Goal: Communication & Community: Answer question/provide support

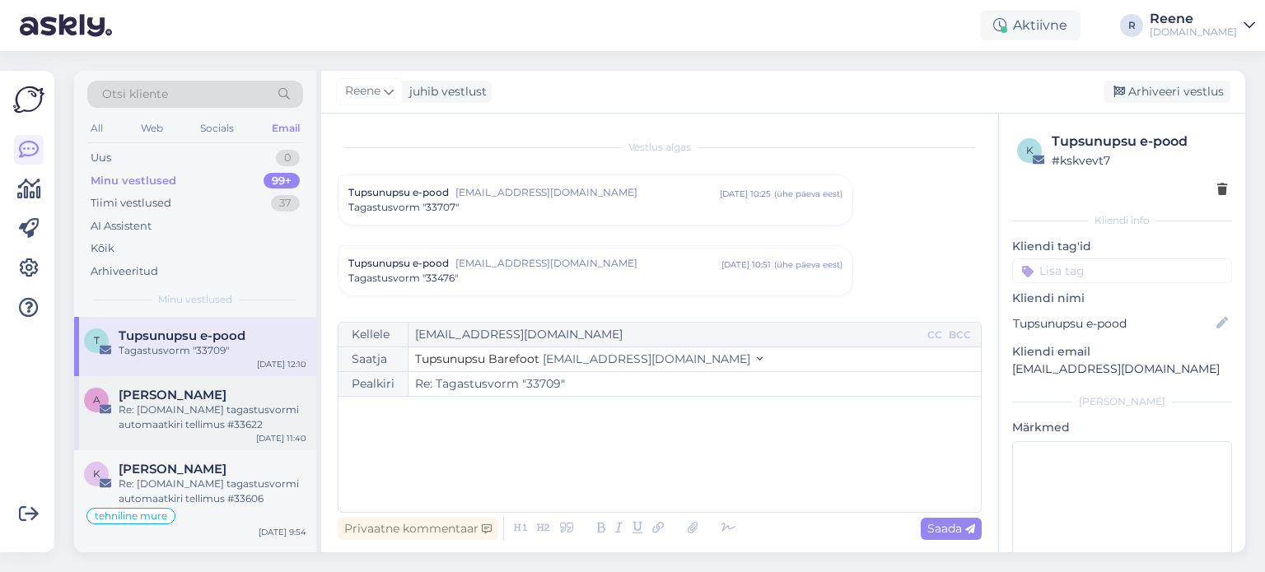
scroll to position [573, 0]
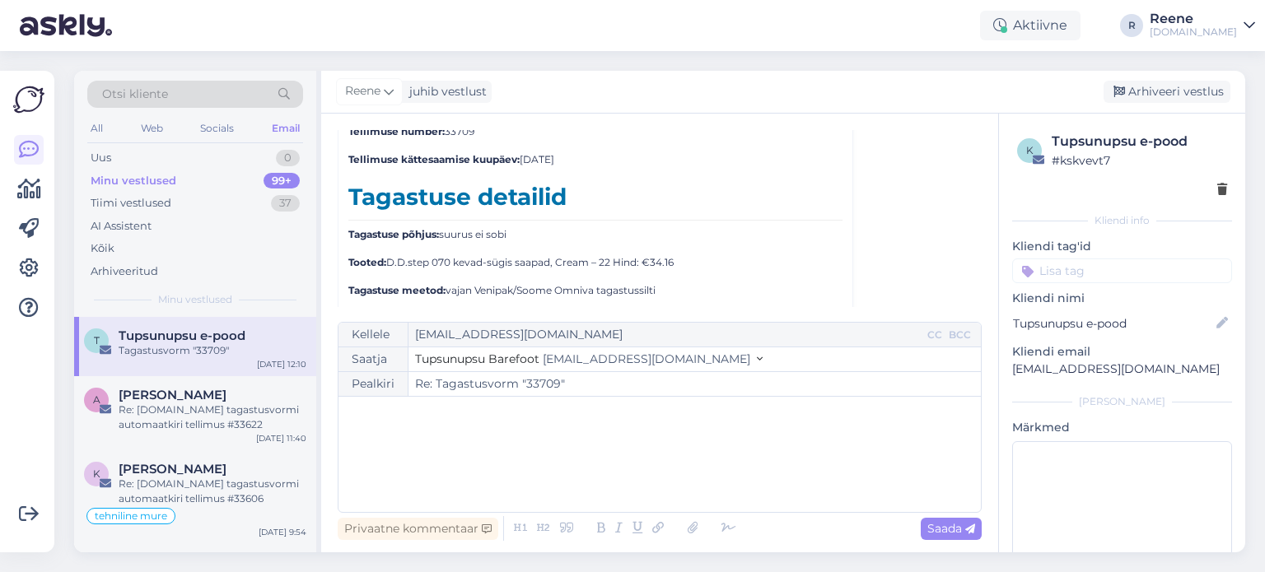
click at [114, 184] on div "Minu vestlused" at bounding box center [134, 181] width 86 height 16
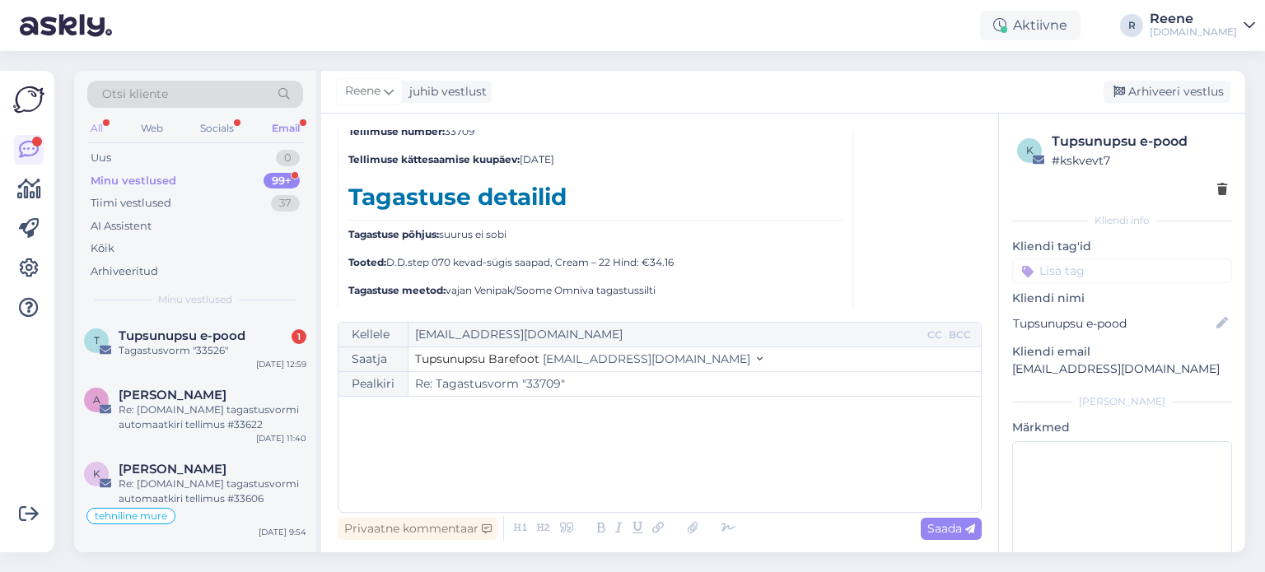
click at [102, 128] on div "All" at bounding box center [96, 128] width 19 height 21
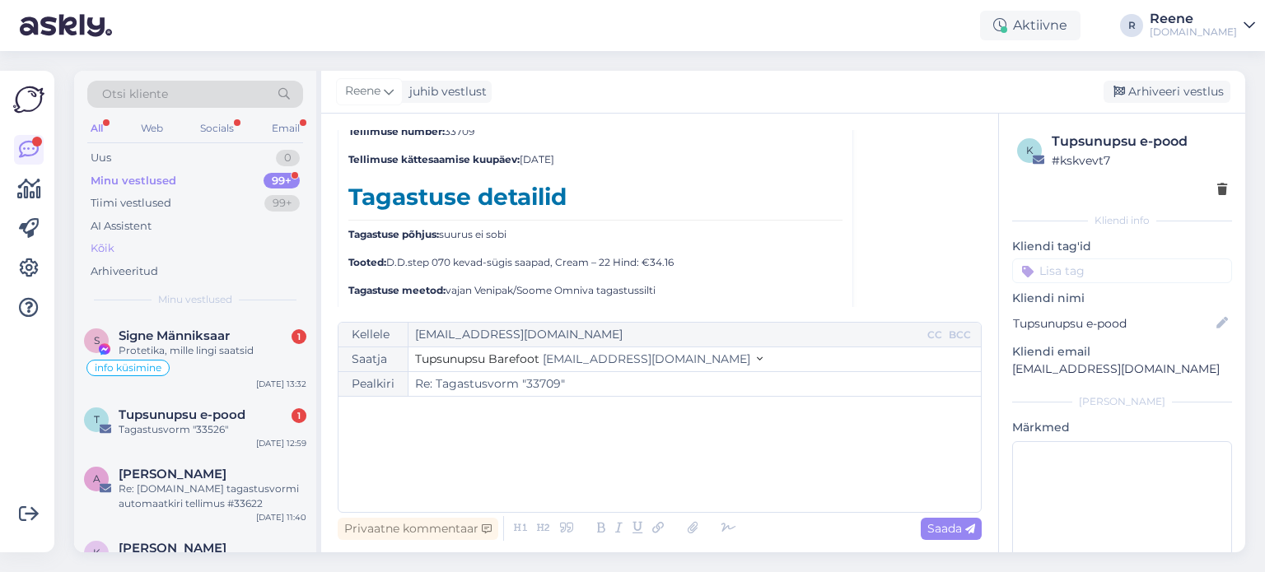
click at [110, 250] on div "Kõik" at bounding box center [103, 248] width 24 height 16
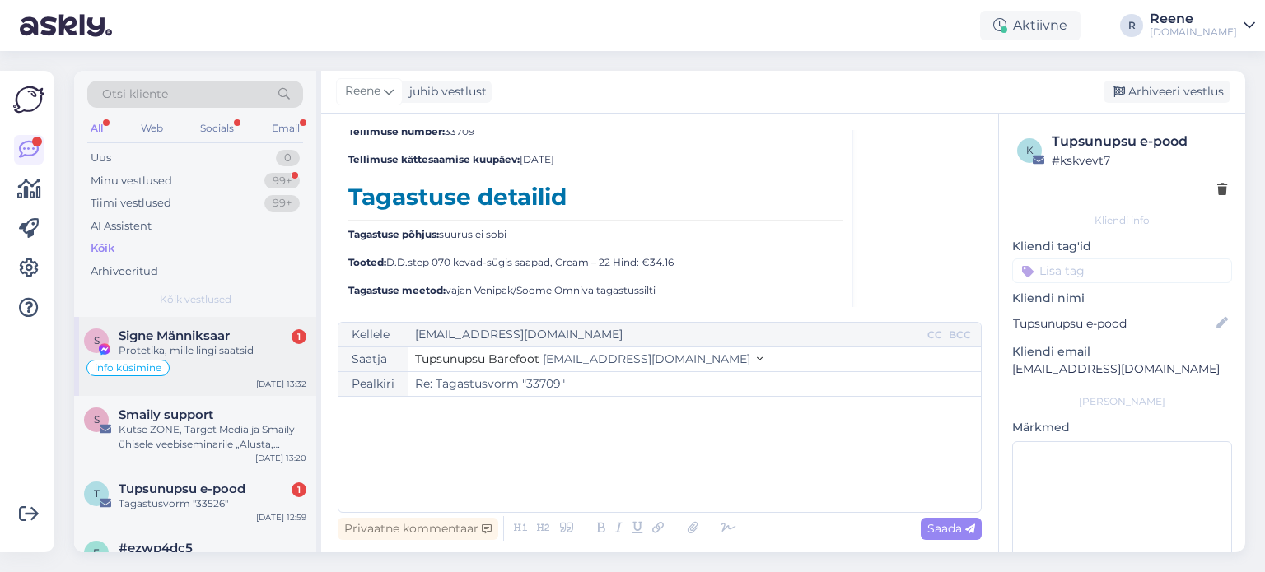
click at [195, 358] on div "info küsimine" at bounding box center [195, 368] width 222 height 20
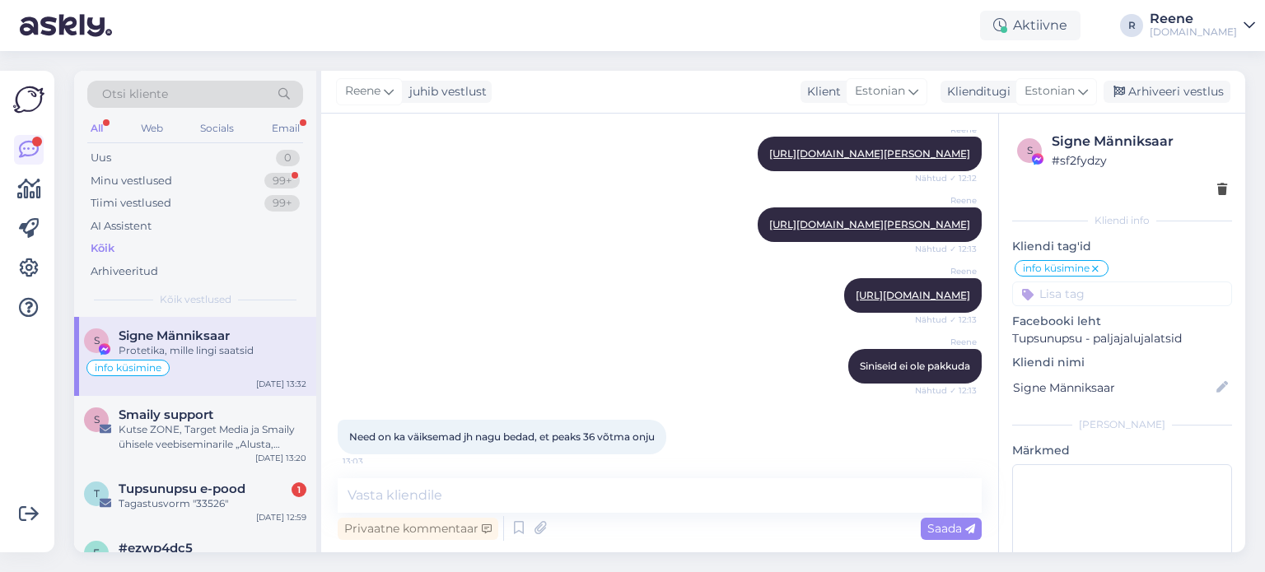
scroll to position [1153, 0]
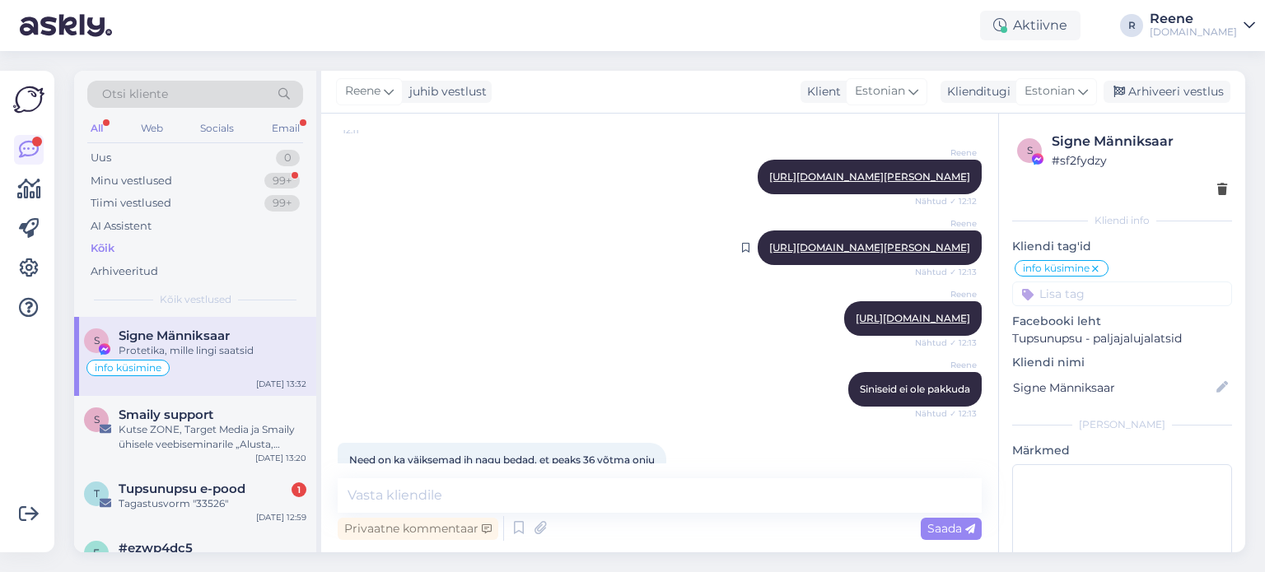
click at [769, 254] on link "[URL][DOMAIN_NAME][PERSON_NAME]" at bounding box center [869, 247] width 201 height 12
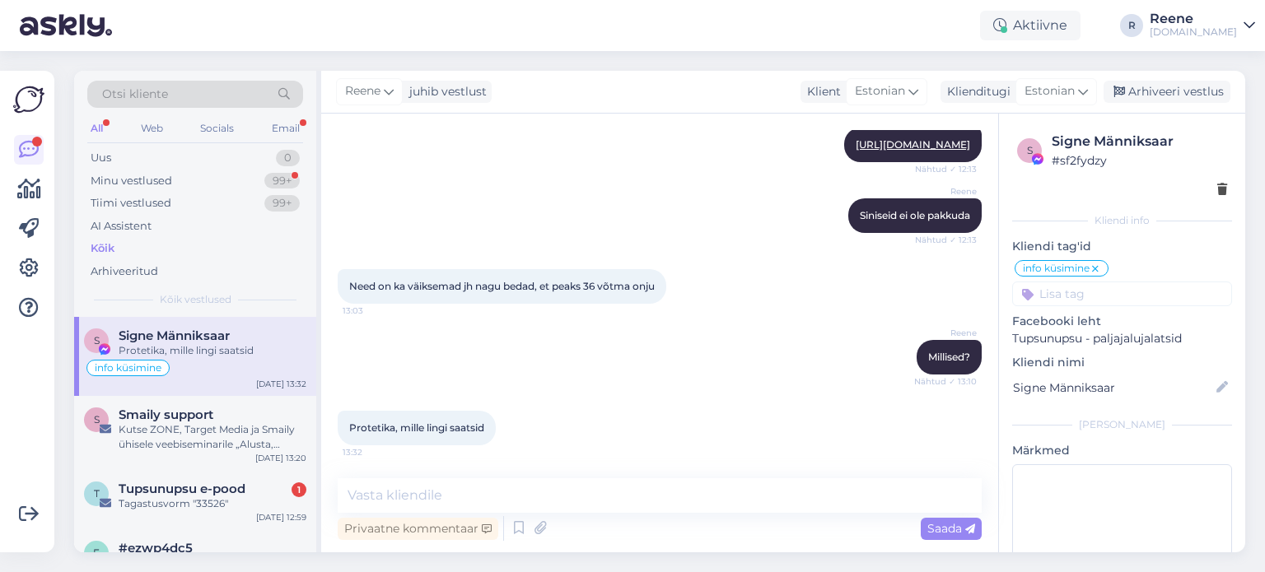
scroll to position [1400, 0]
click at [453, 501] on textarea at bounding box center [660, 495] width 644 height 35
type textarea "Teoorias jah 36."
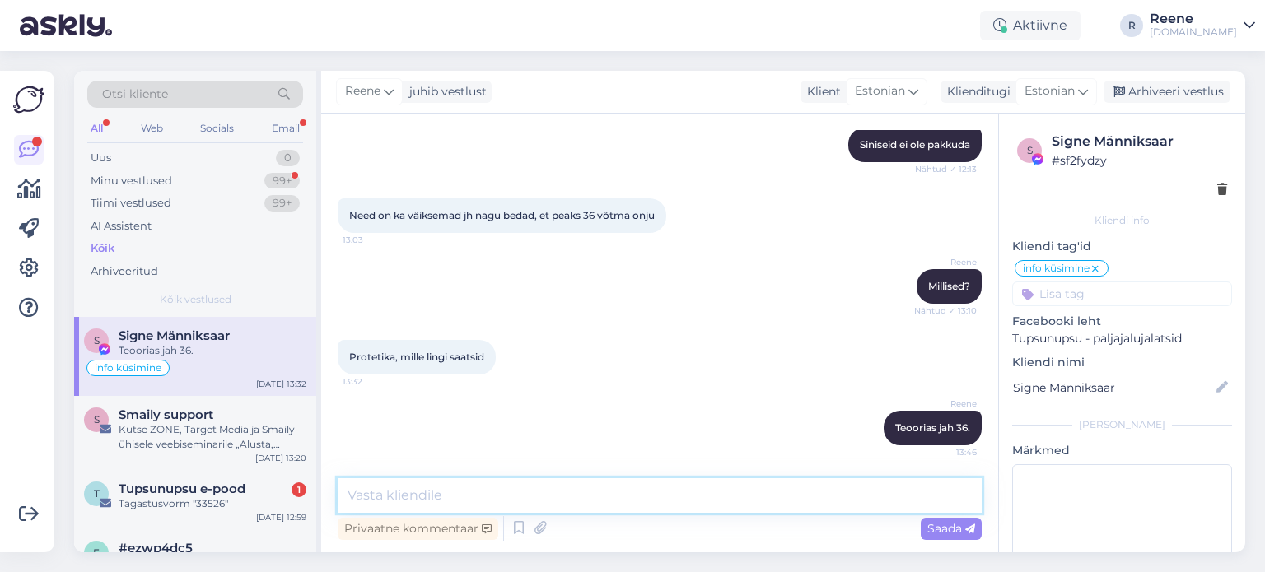
scroll to position [1471, 0]
click at [203, 487] on span "Tupsunupsu e-pood" at bounding box center [182, 489] width 127 height 15
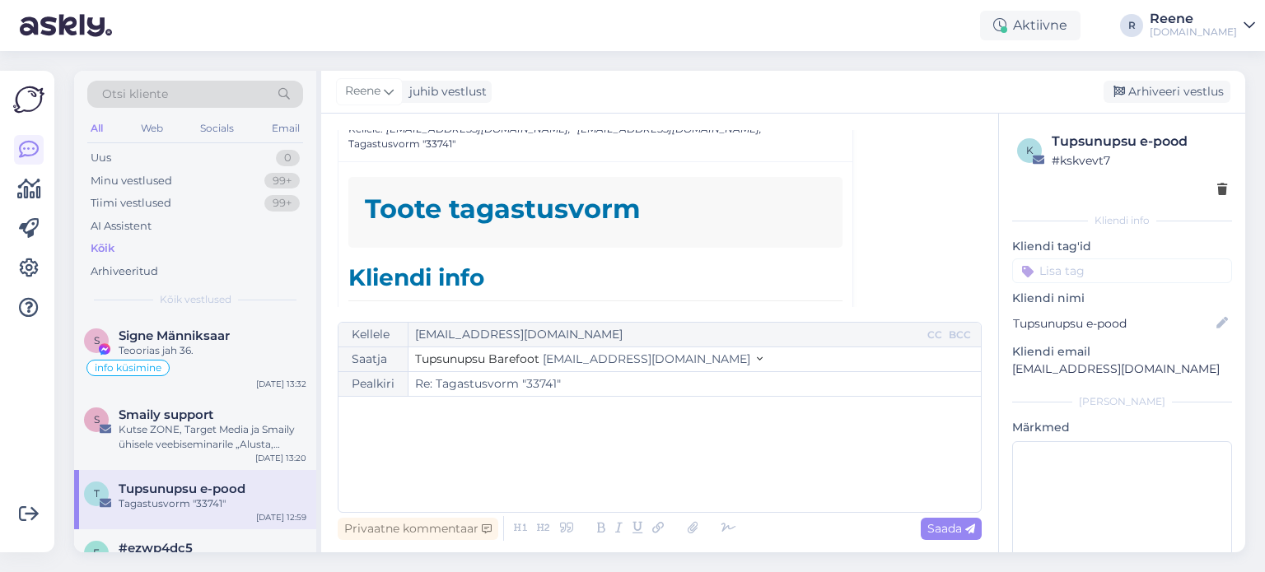
scroll to position [421, 0]
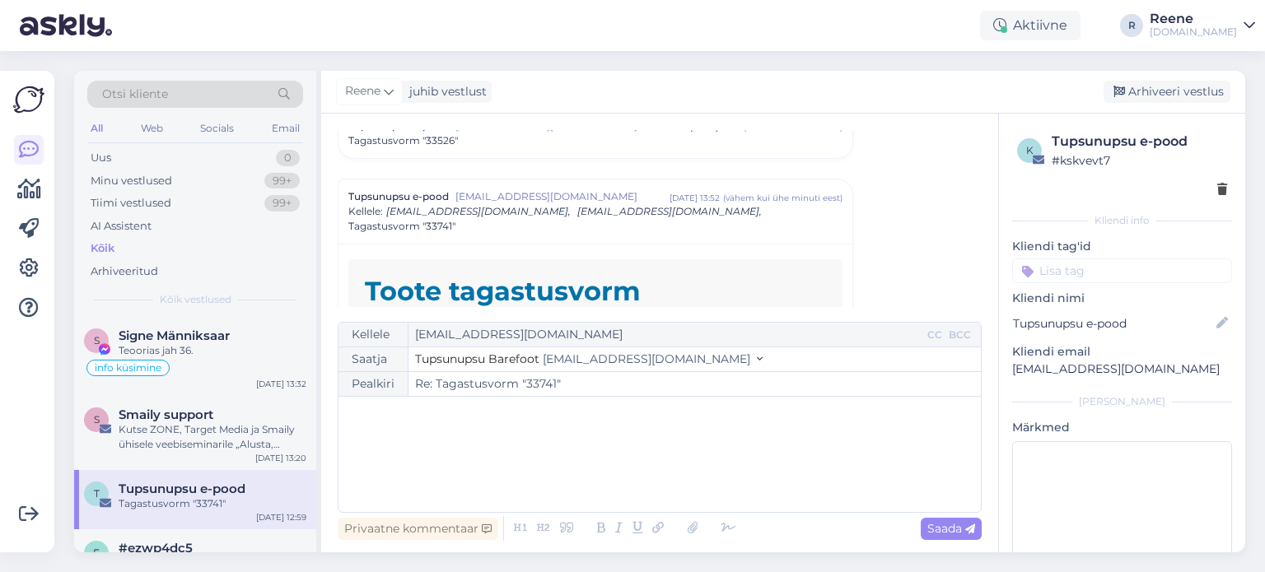
click at [580, 221] on div "Tagastusvorm "33741"" at bounding box center [595, 226] width 494 height 15
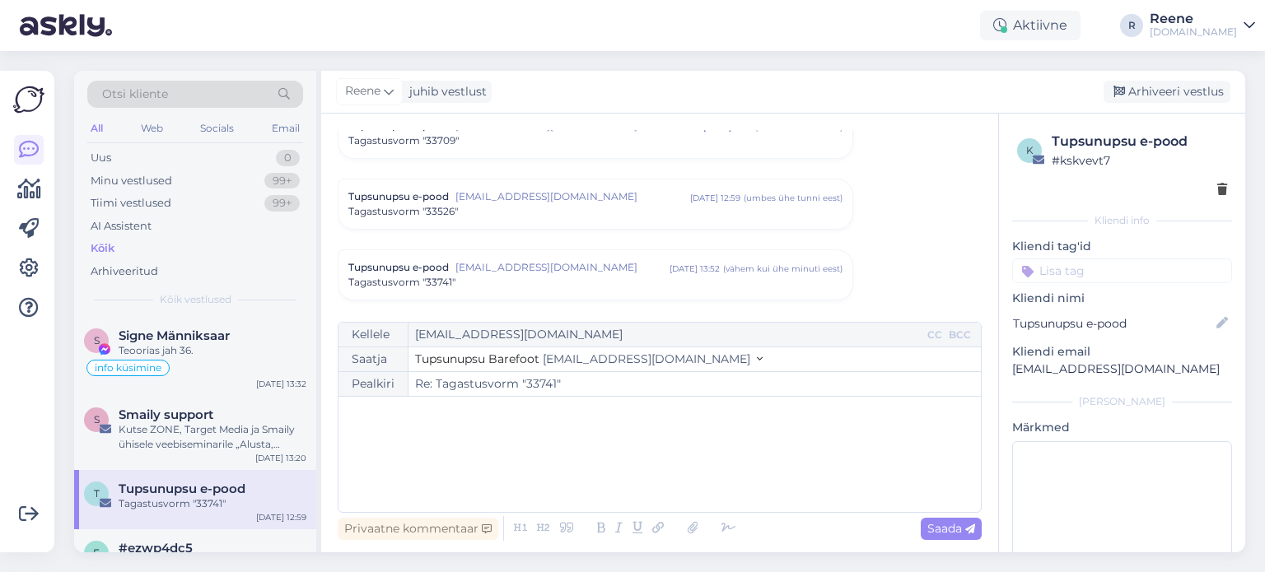
click at [602, 275] on div "Tagastusvorm "33741"" at bounding box center [595, 282] width 494 height 15
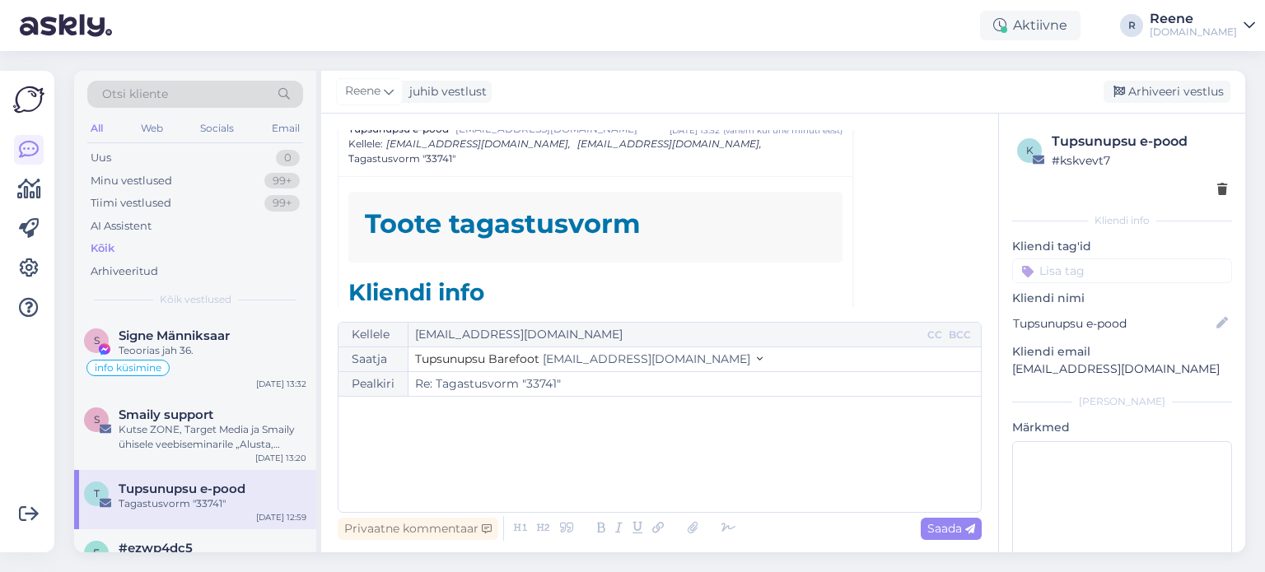
scroll to position [585, 0]
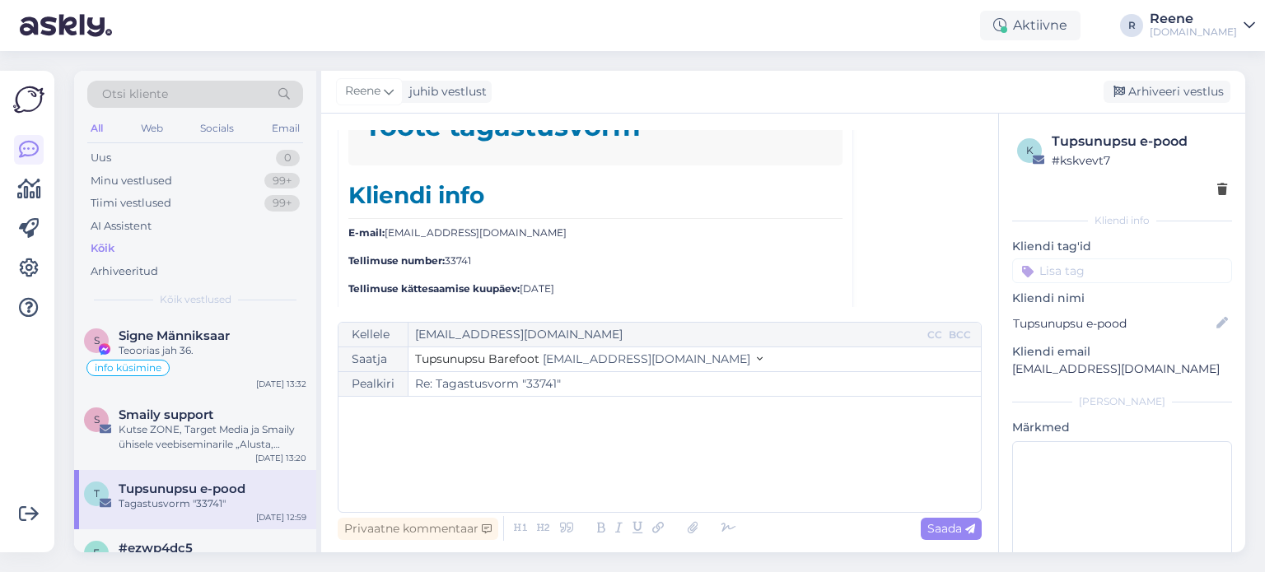
click at [694, 361] on div "Saatja Tupsunupsu Barefoot [EMAIL_ADDRESS][DOMAIN_NAME]" at bounding box center [659, 359] width 642 height 25
click at [655, 358] on span "[EMAIL_ADDRESS][DOMAIN_NAME]" at bounding box center [646, 359] width 207 height 15
drag, startPoint x: 708, startPoint y: 463, endPoint x: 475, endPoint y: 521, distance: 240.0
click at [706, 463] on div "﻿" at bounding box center [660, 454] width 626 height 99
click at [114, 180] on div "Minu vestlused" at bounding box center [132, 181] width 82 height 16
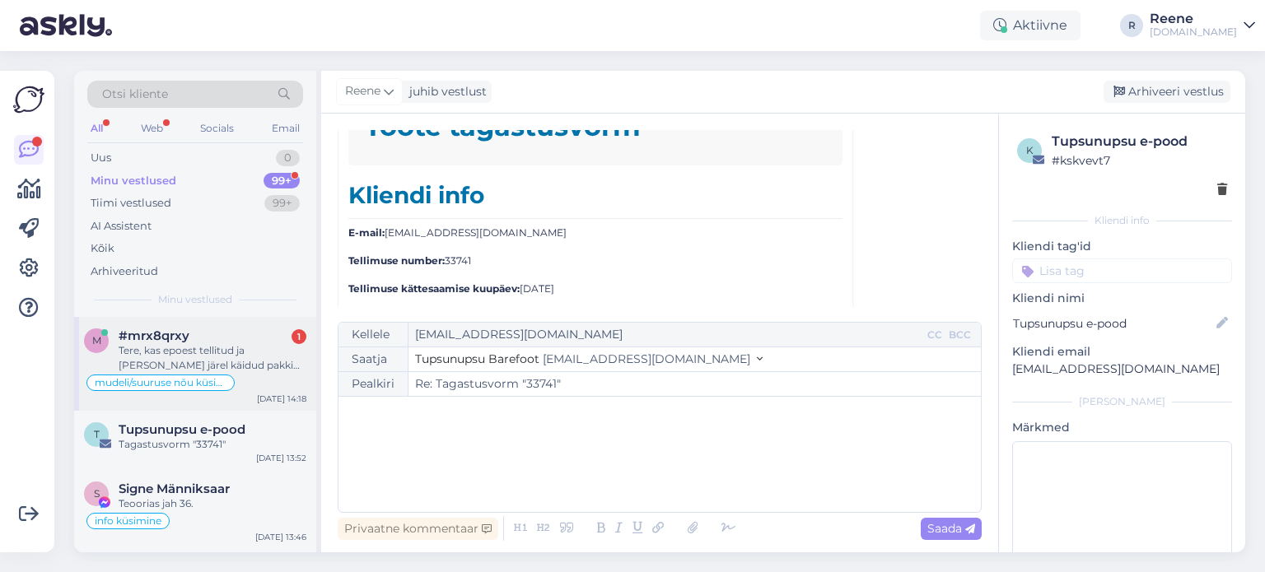
click at [189, 358] on div "Tere, kas epoest tellitud ja [PERSON_NAME] järel käidud pakki saab ka [PERSON_N…" at bounding box center [213, 358] width 188 height 30
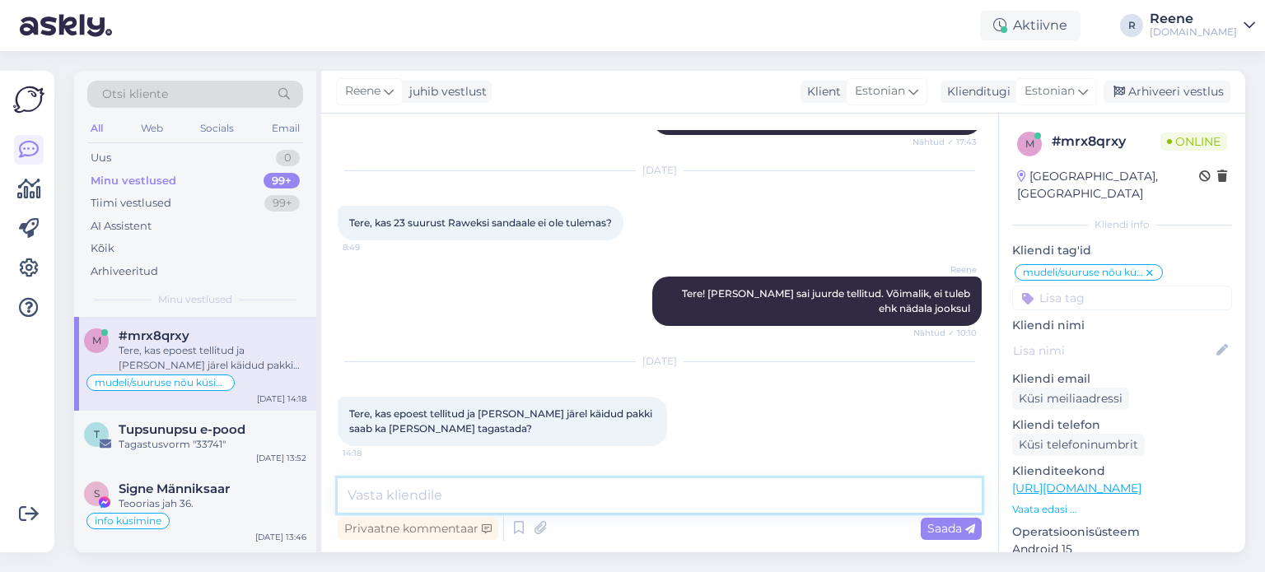
click at [422, 496] on textarea at bounding box center [660, 495] width 644 height 35
type textarea "Tere! Jah, saab. Lisage kindlasti sisse oma tellimuse number."
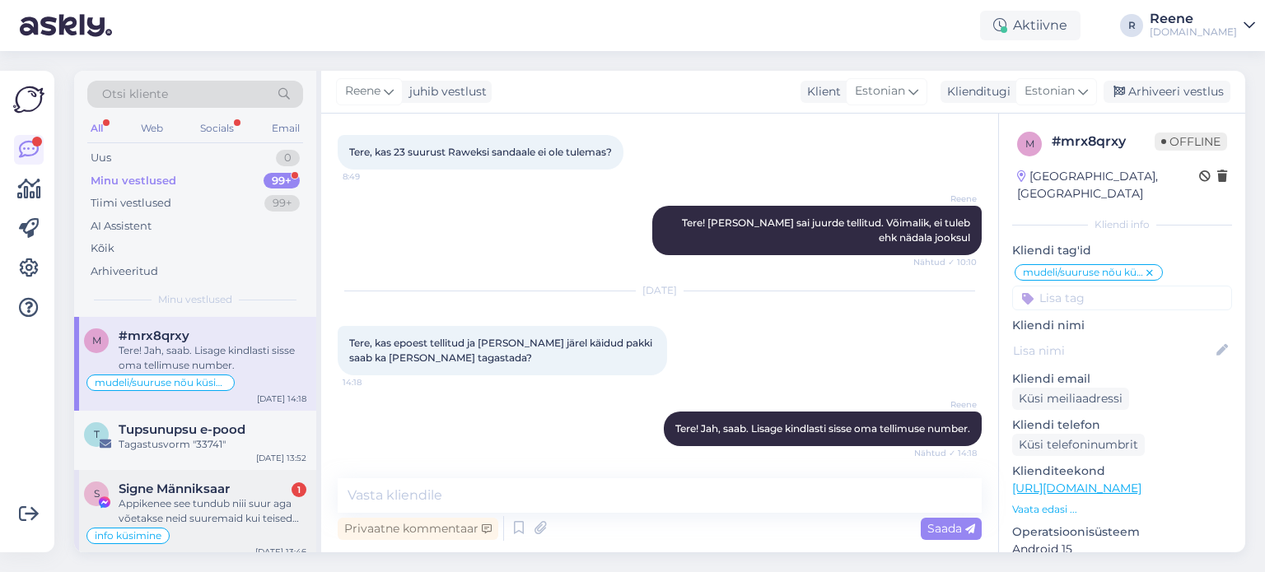
click at [186, 500] on div "Appikenee see tundub niii suur aga võetakse neid suuremaid kui teised😊?" at bounding box center [213, 511] width 188 height 30
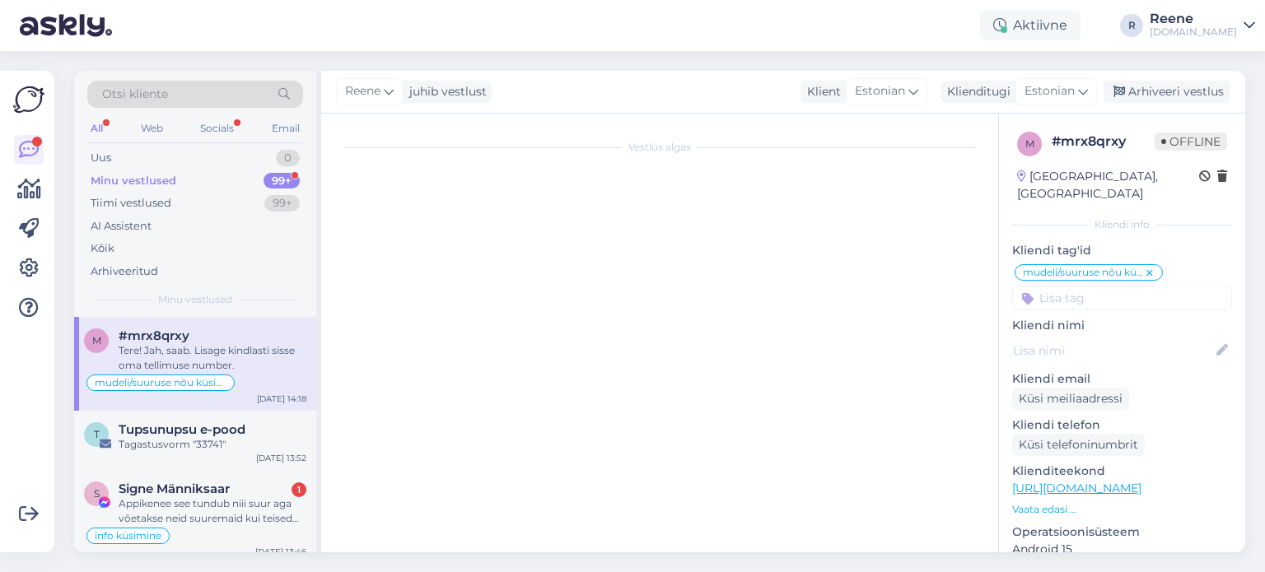
scroll to position [1557, 0]
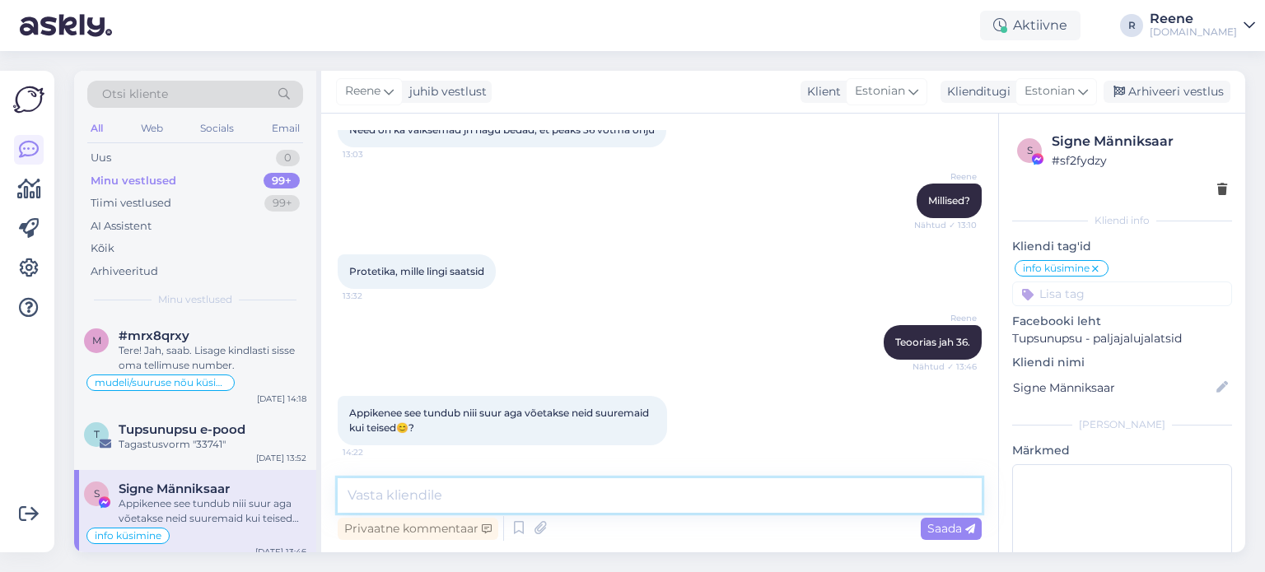
click at [457, 496] on textarea at bounding box center [660, 495] width 644 height 35
type textarea "EI oska öelda. Mõõdu järgi enamasti ikka võetakse. Kui kahtlete, tellige 35 ja …"
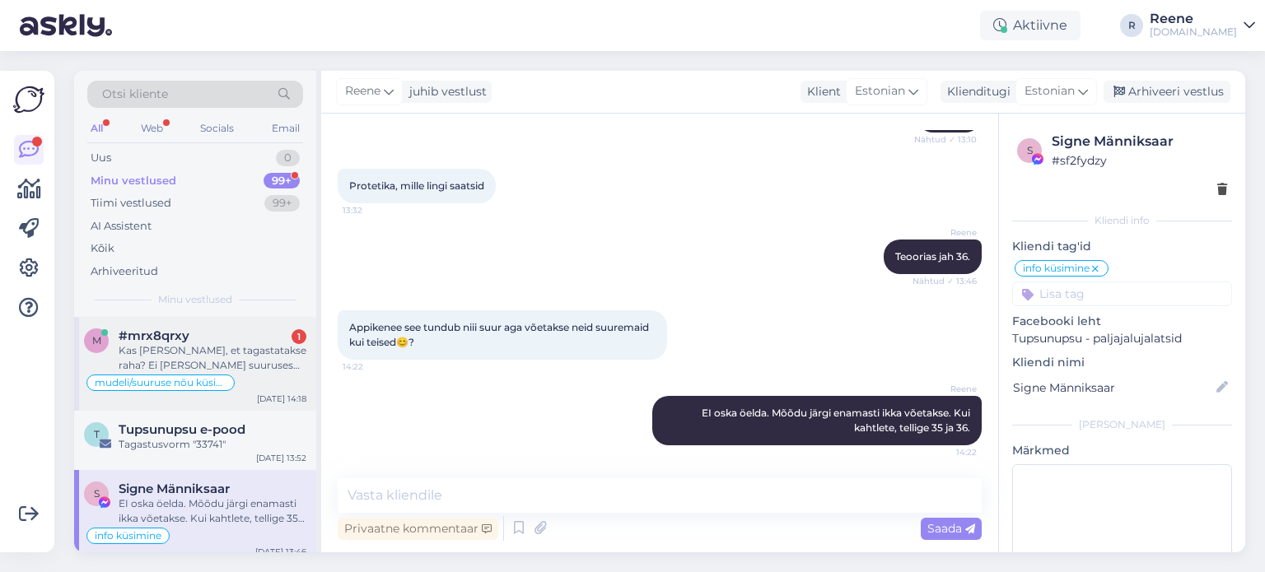
click at [174, 363] on div "Kas [PERSON_NAME], et tagastatakse raha? Ei [PERSON_NAME] suuruses [PERSON_NAME…" at bounding box center [213, 358] width 188 height 30
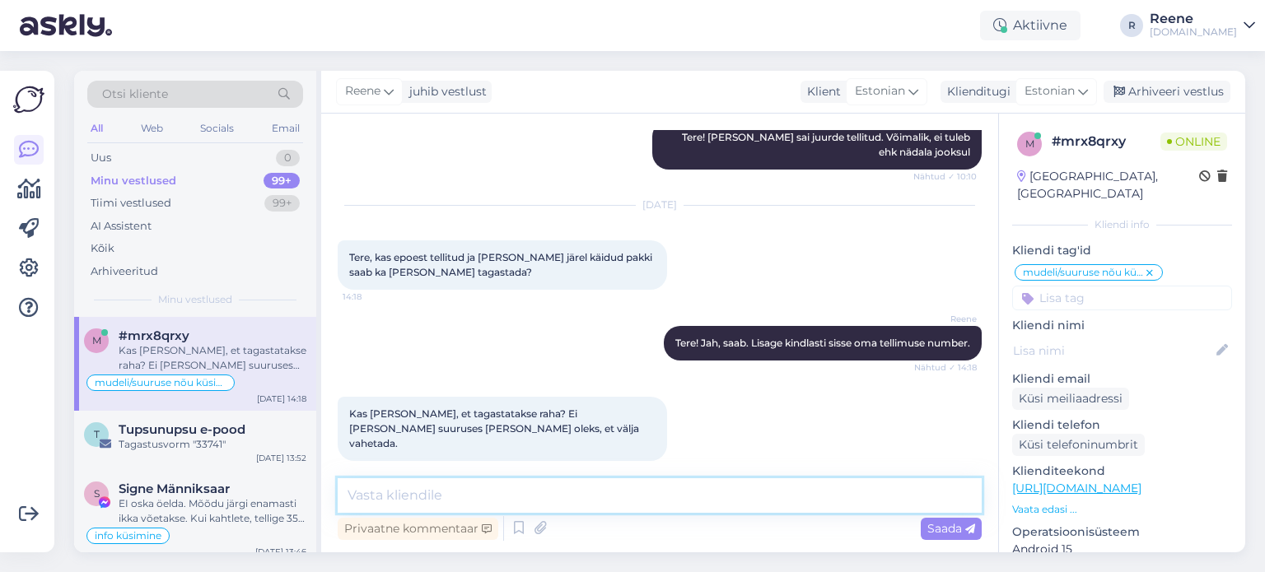
click at [427, 500] on textarea at bounding box center [660, 495] width 644 height 35
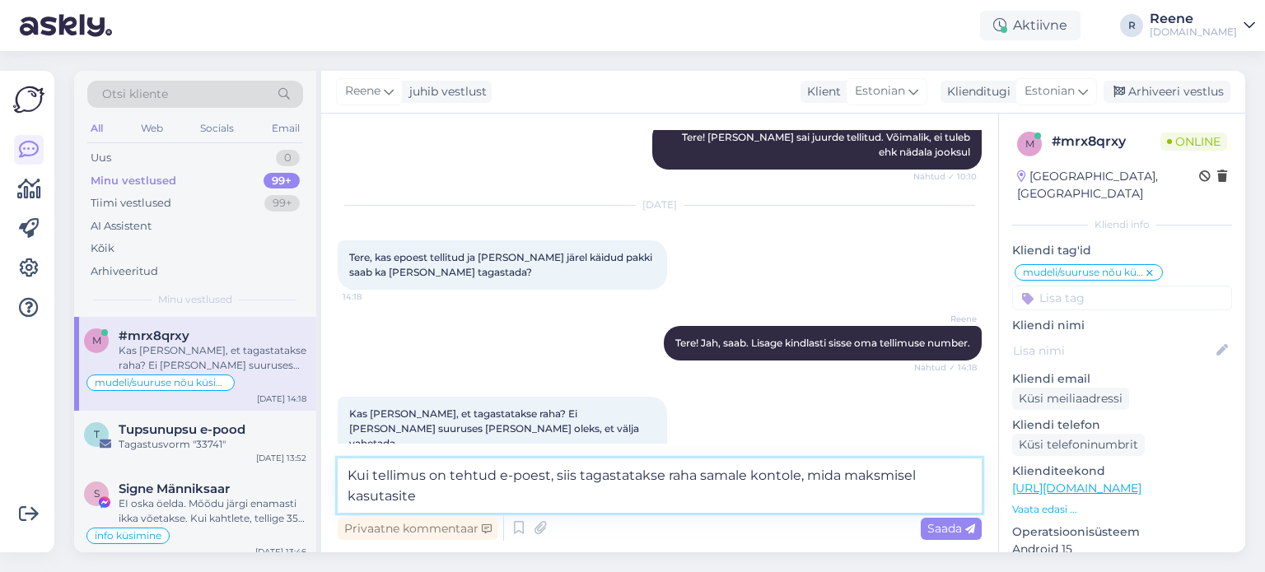
type textarea "Kui tellimus on tehtud e-poest, siis tagastatakse raha samale kontole, mida mak…"
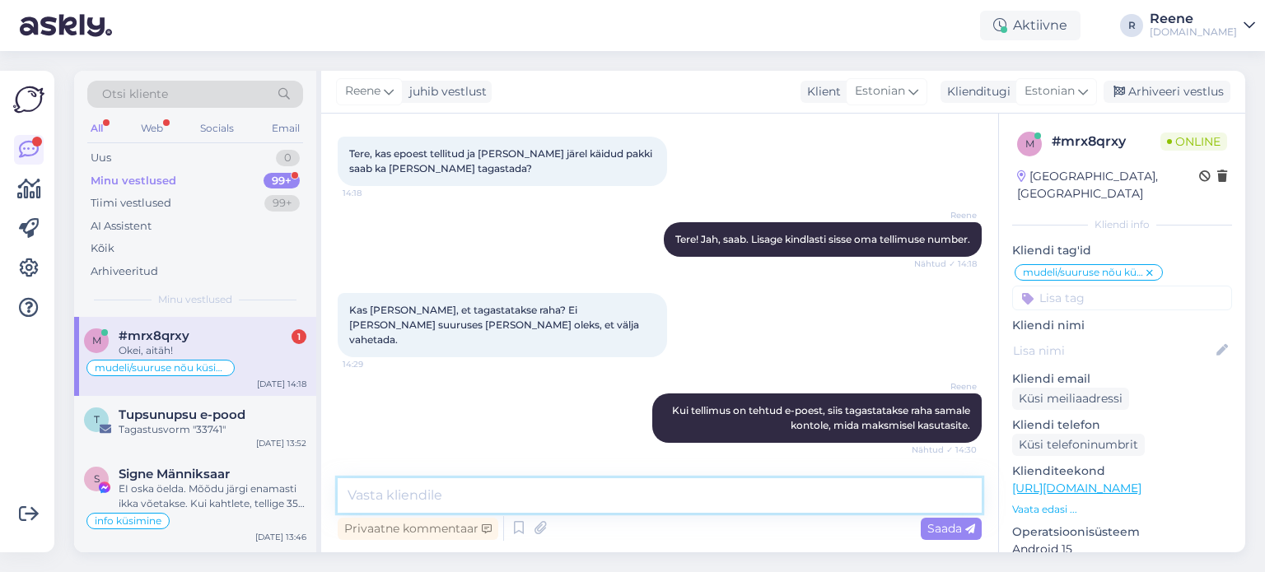
scroll to position [2137, 0]
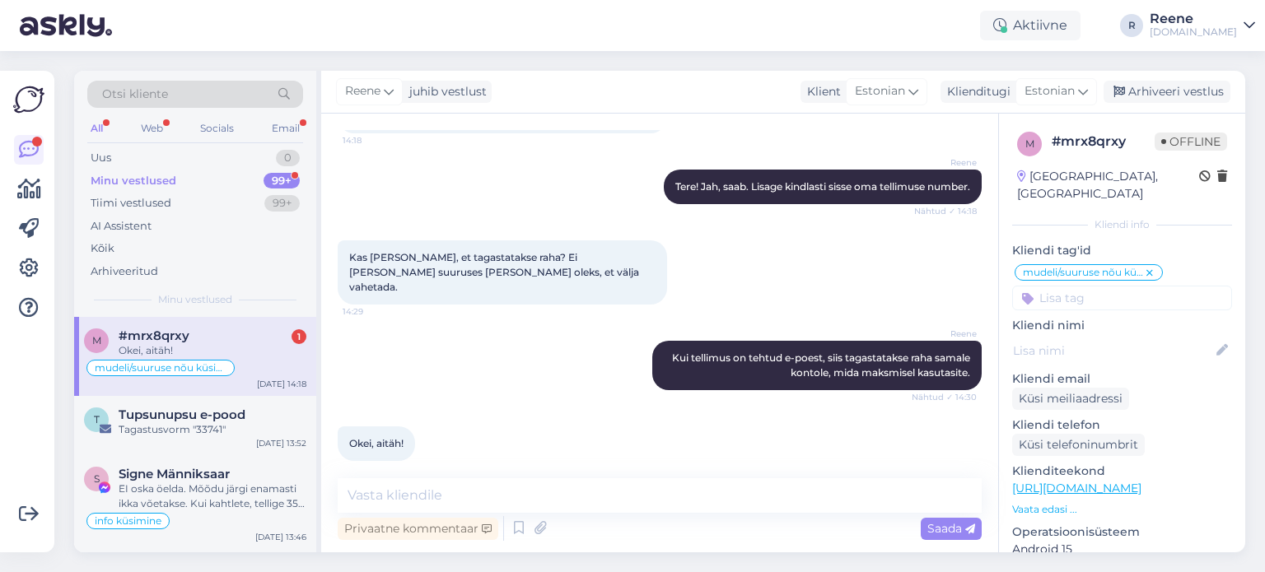
click at [231, 354] on div "Okei, aitäh!" at bounding box center [213, 350] width 188 height 15
click at [286, 128] on div "Email" at bounding box center [285, 128] width 35 height 21
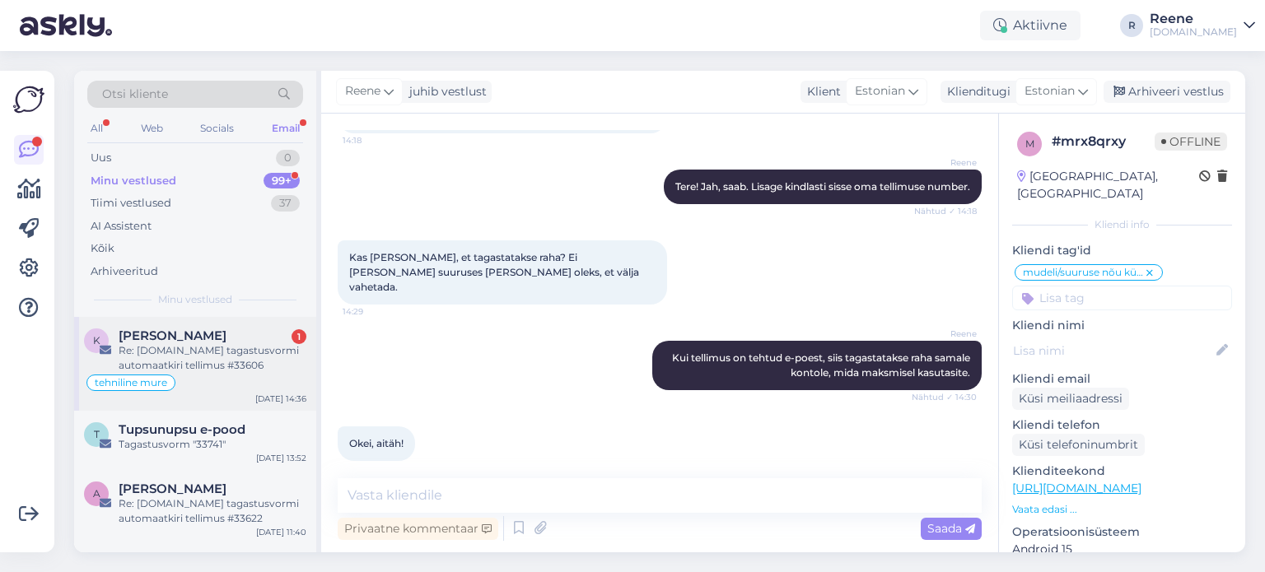
click at [192, 355] on div "Re: [DOMAIN_NAME] tagastusvormi automaatkiri tellimus #33606" at bounding box center [213, 358] width 188 height 30
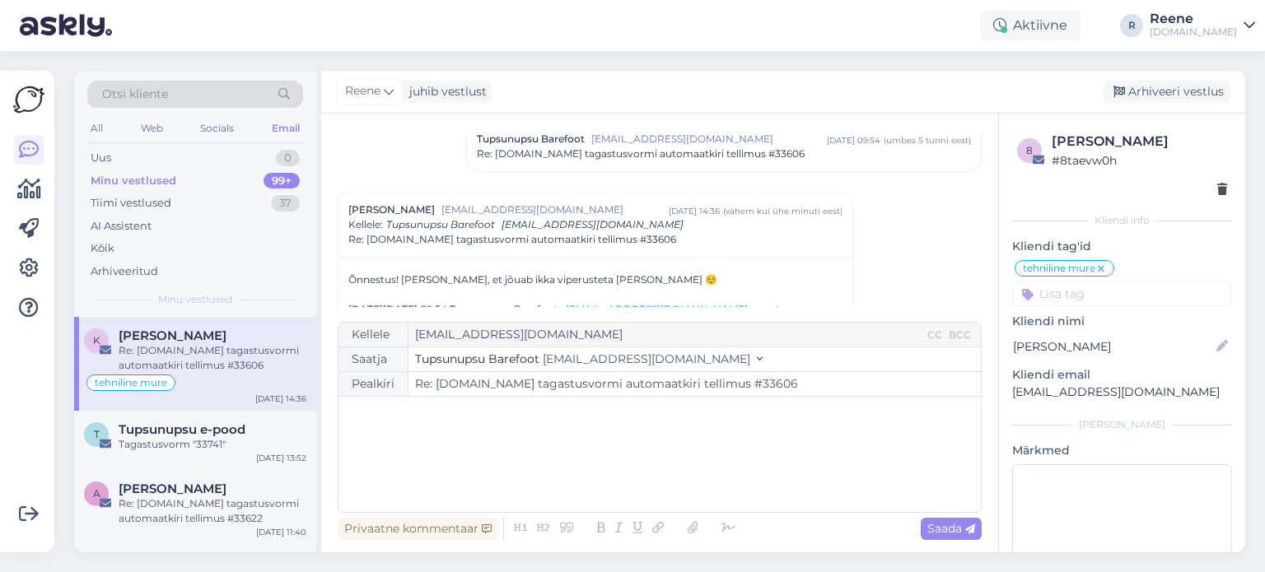
scroll to position [254, 0]
click at [725, 155] on span "Re: [DOMAIN_NAME] tagastusvormi automaatkiri tellimus #33606" at bounding box center [641, 154] width 328 height 15
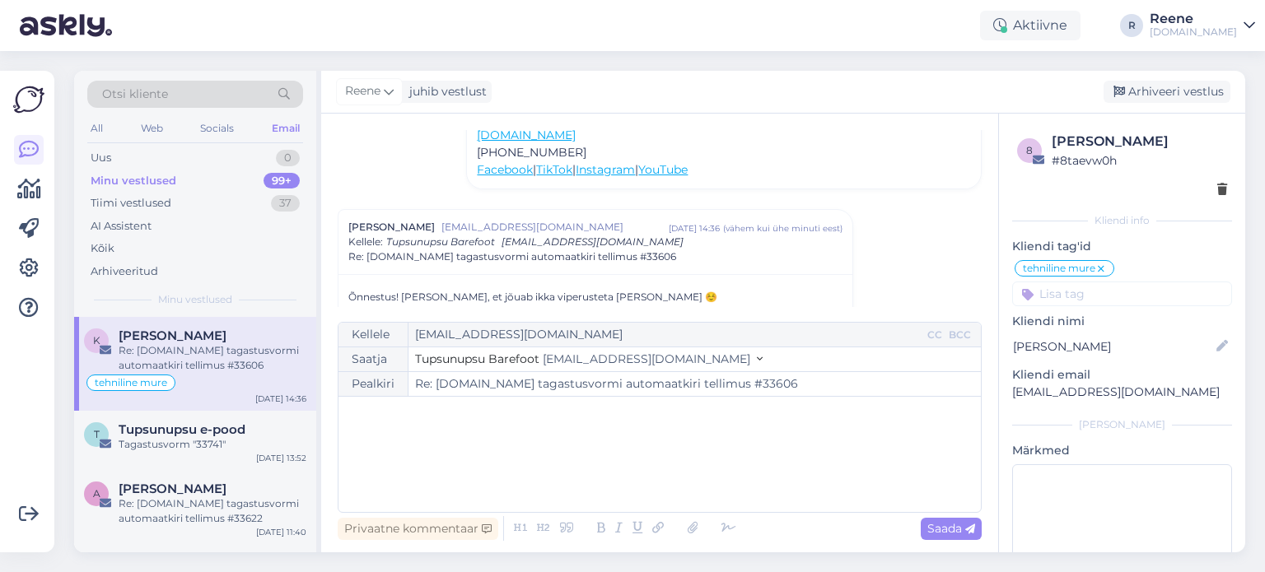
scroll to position [598, 0]
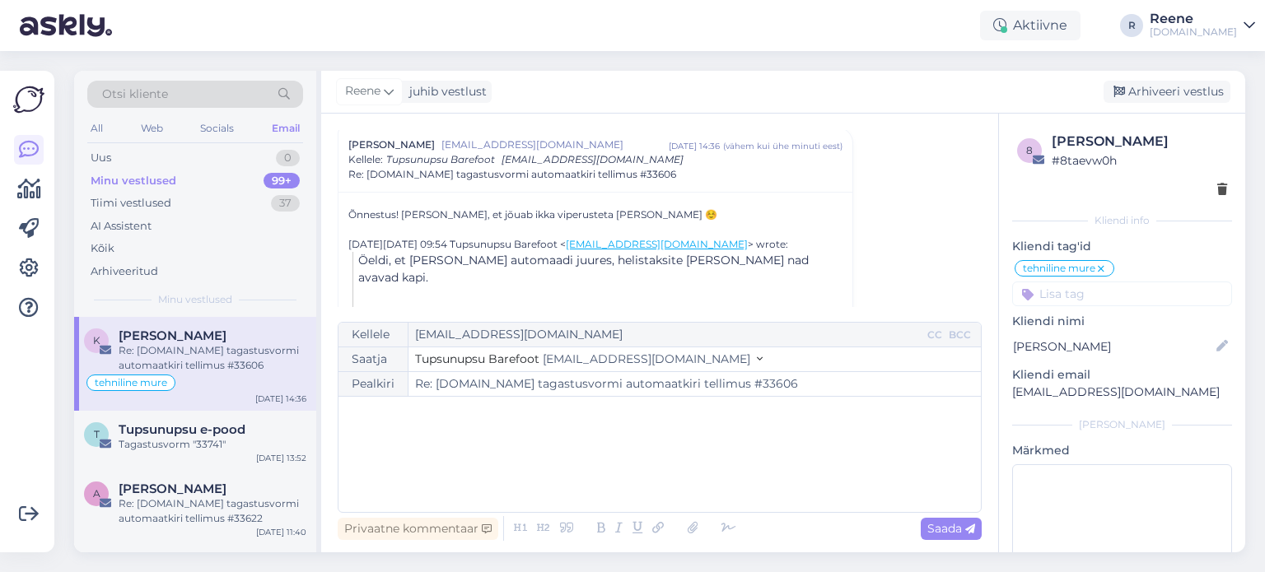
click at [416, 426] on div "﻿" at bounding box center [660, 454] width 626 height 99
click at [718, 512] on div "Kellele [EMAIL_ADDRESS][DOMAIN_NAME] CC BCC Saatja Tupsunupsu Barefoot [EMAIL_A…" at bounding box center [660, 417] width 644 height 191
click at [724, 531] on icon at bounding box center [728, 528] width 25 height 23
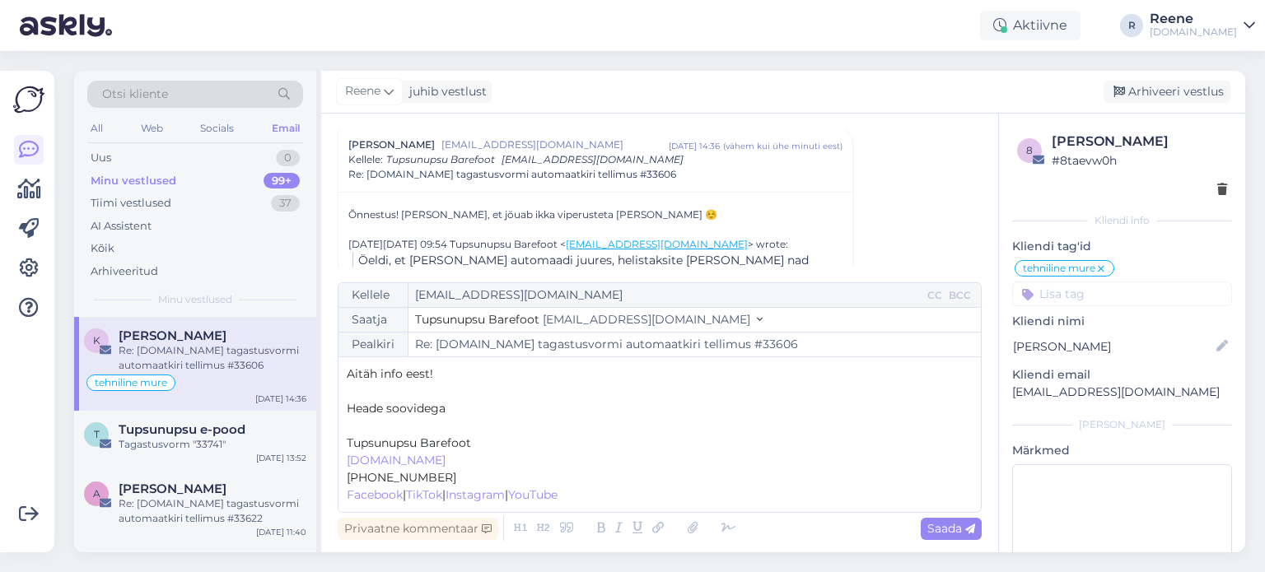
click at [383, 427] on p "﻿" at bounding box center [660, 425] width 626 height 17
click at [956, 533] on span "Saada" at bounding box center [951, 528] width 48 height 15
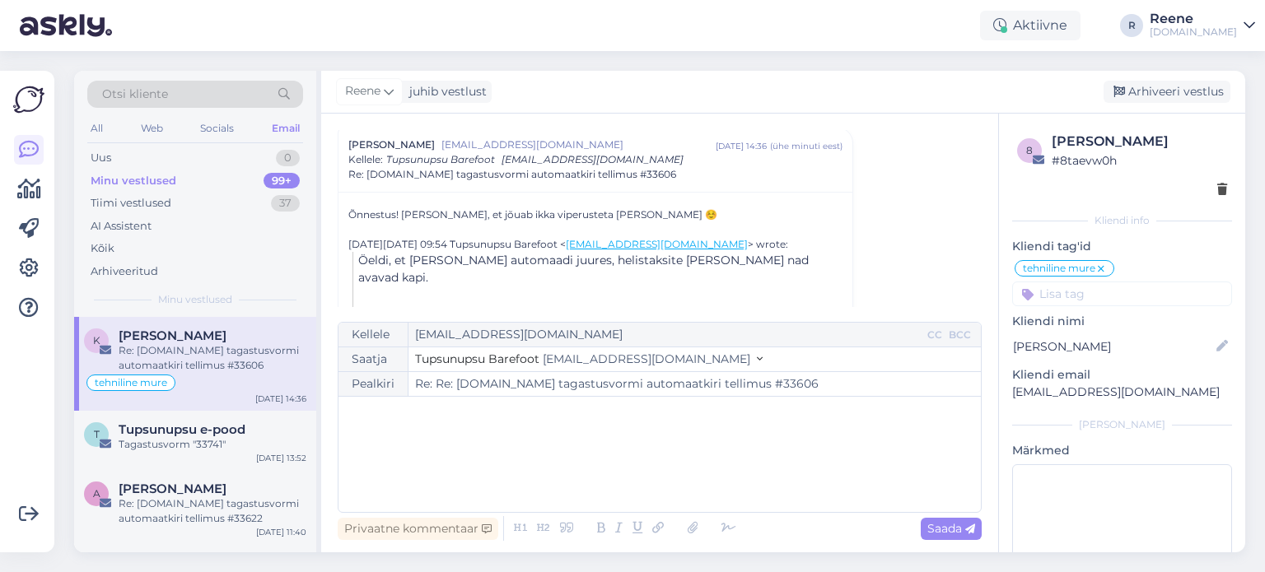
type input "Re: [DOMAIN_NAME] tagastusvormi automaatkiri tellimus #33606"
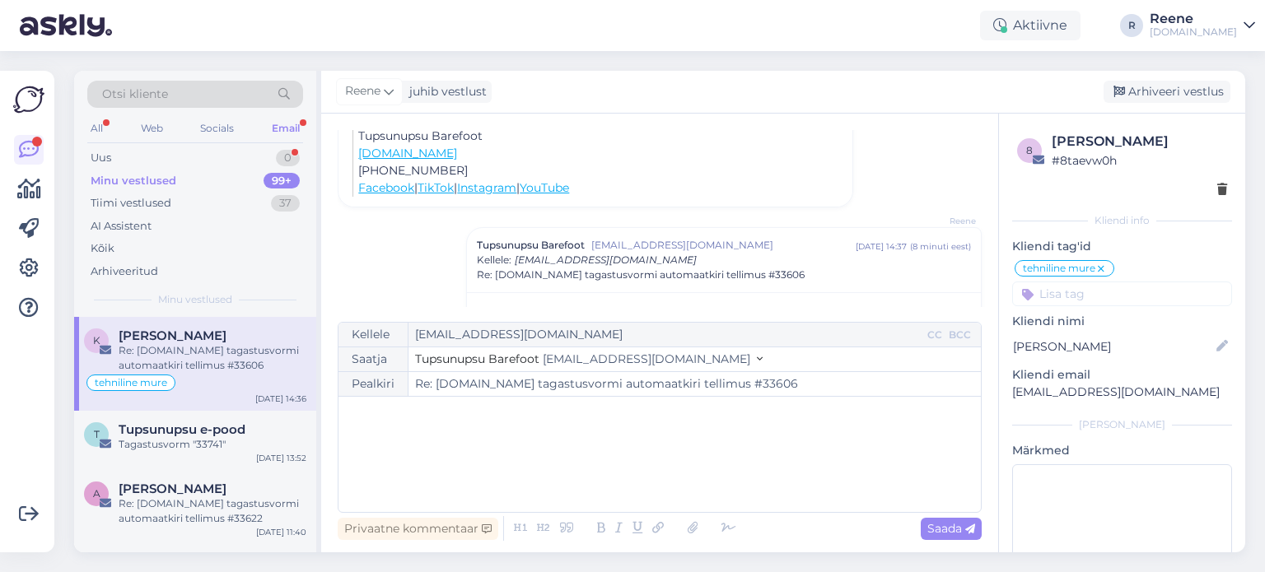
click at [291, 115] on div "Otsi kliente" at bounding box center [195, 99] width 216 height 37
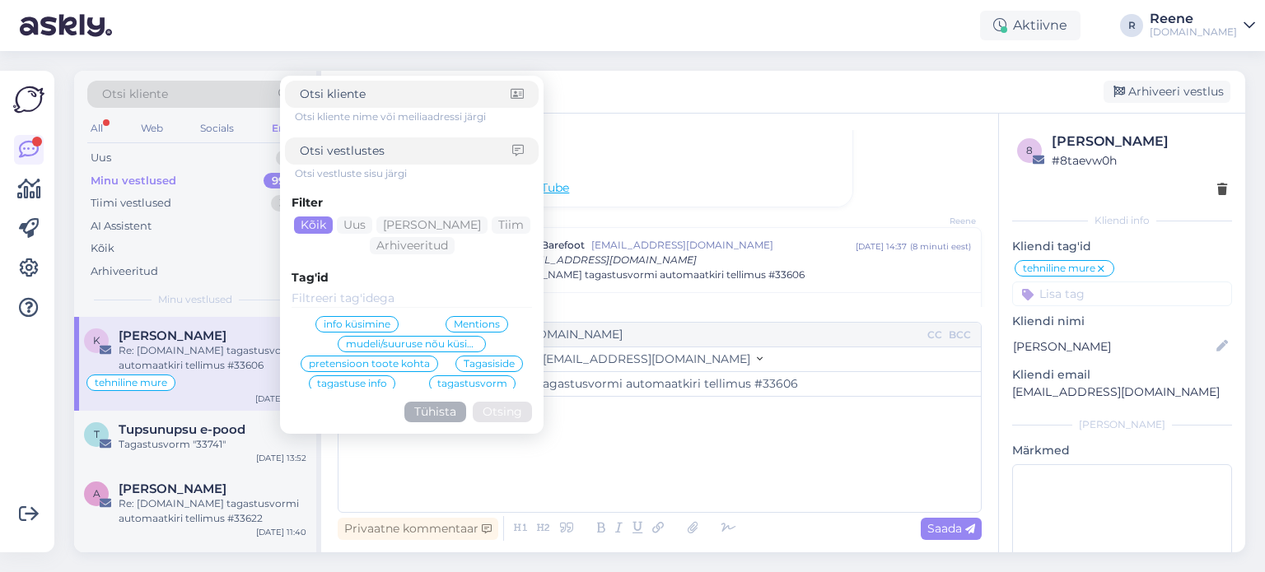
click at [251, 128] on div "All Web Socials Email" at bounding box center [195, 131] width 216 height 26
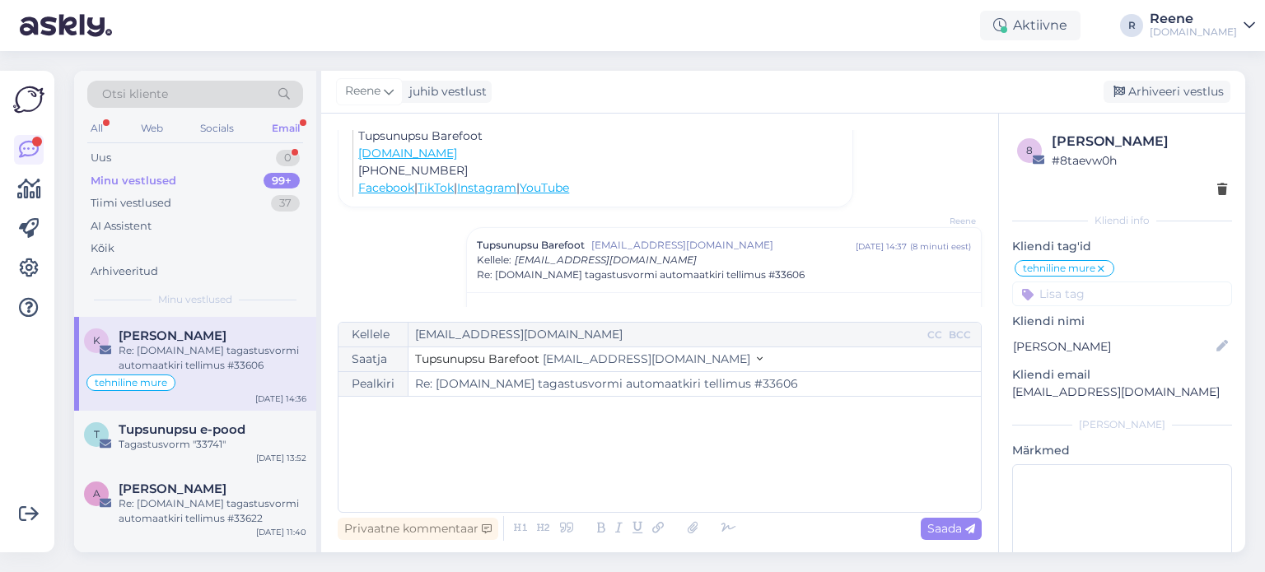
click at [267, 124] on div "All Web Socials Email" at bounding box center [195, 131] width 216 height 26
click at [277, 129] on div "Email" at bounding box center [285, 128] width 35 height 21
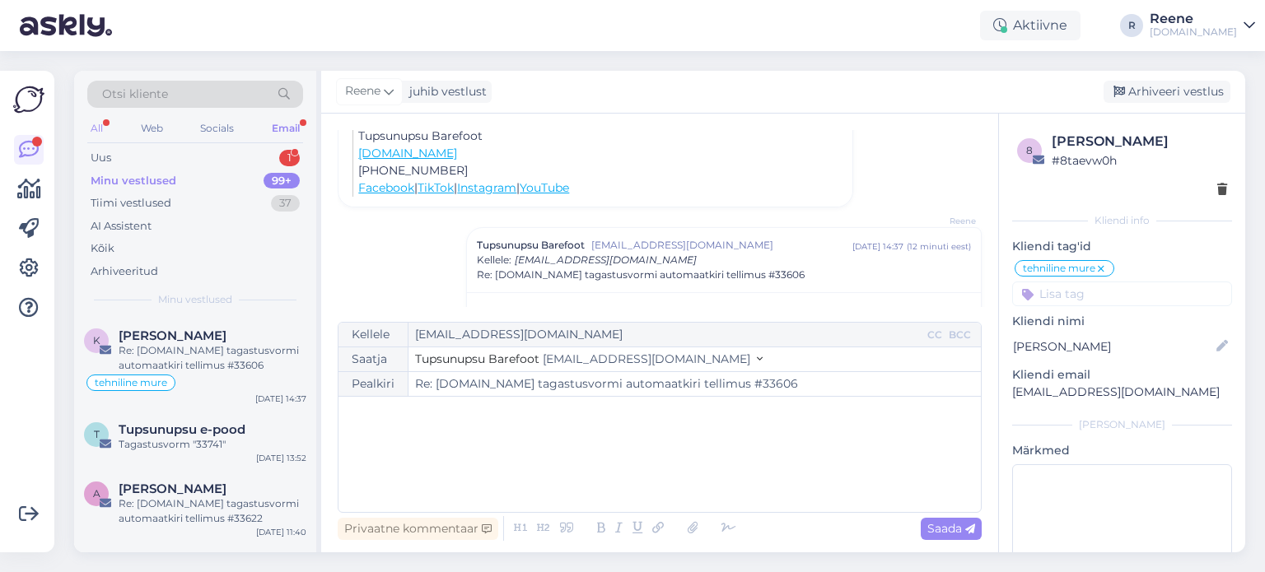
click at [95, 132] on div "All" at bounding box center [96, 128] width 19 height 21
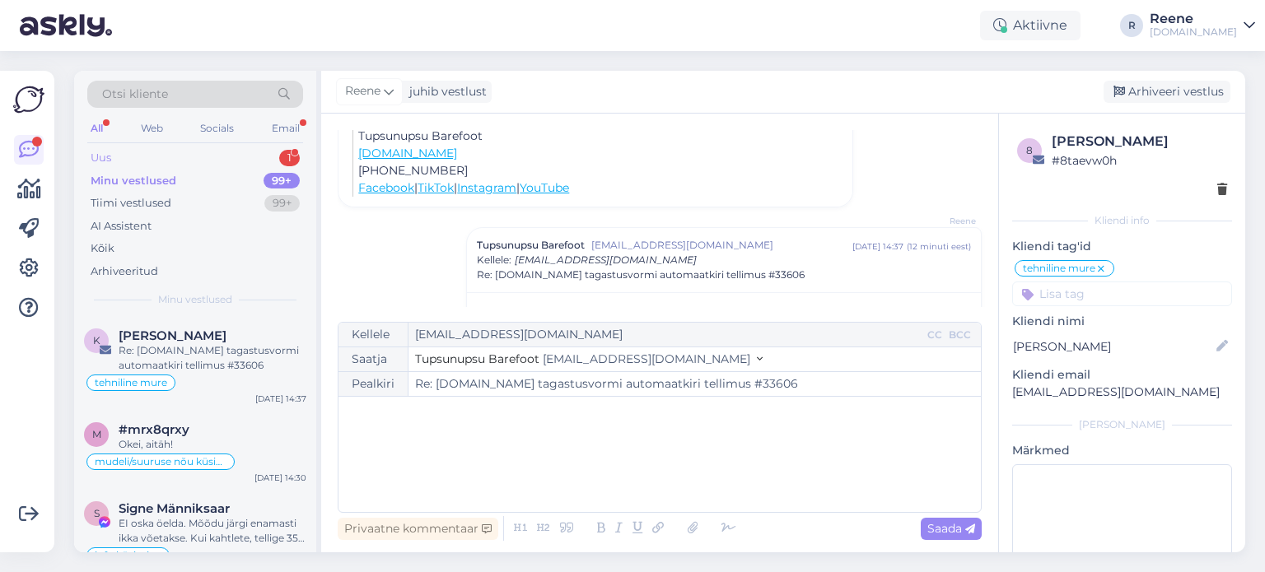
click at [114, 160] on div "Uus 1" at bounding box center [195, 158] width 216 height 23
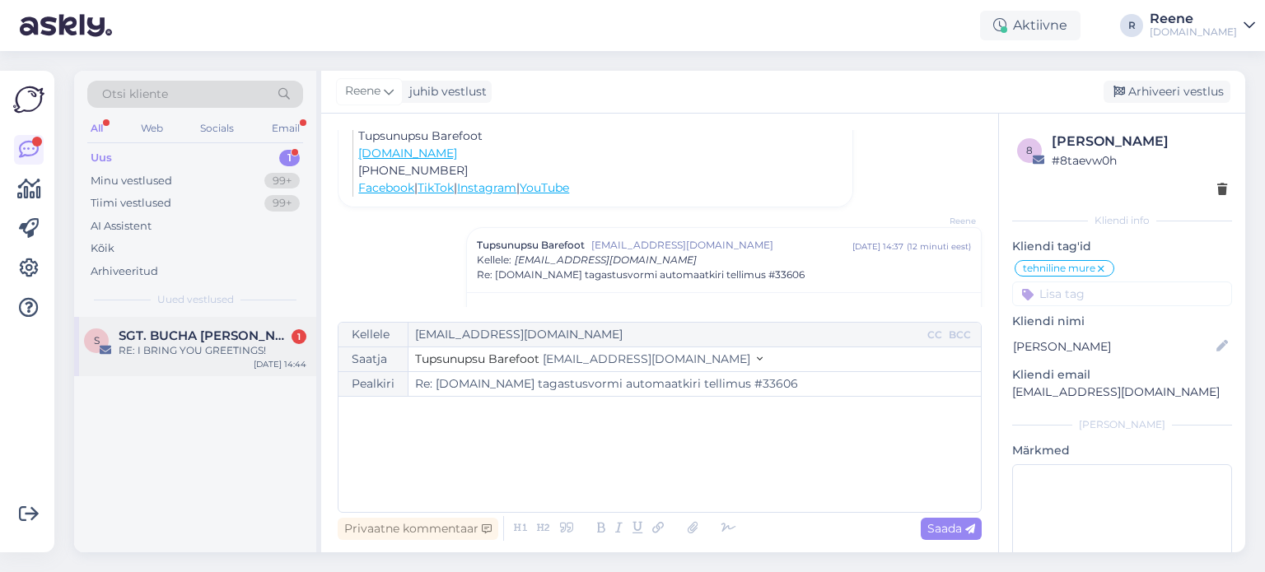
click at [178, 352] on div "RE: I BRING YOU GREETINGS!" at bounding box center [213, 350] width 188 height 15
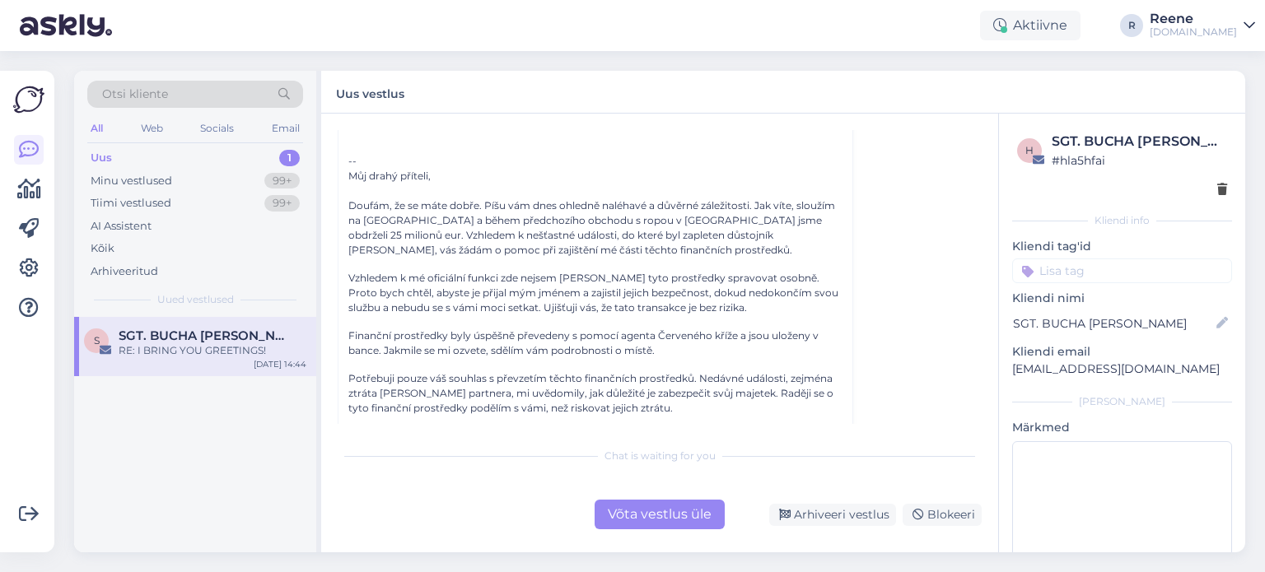
scroll to position [310, 0]
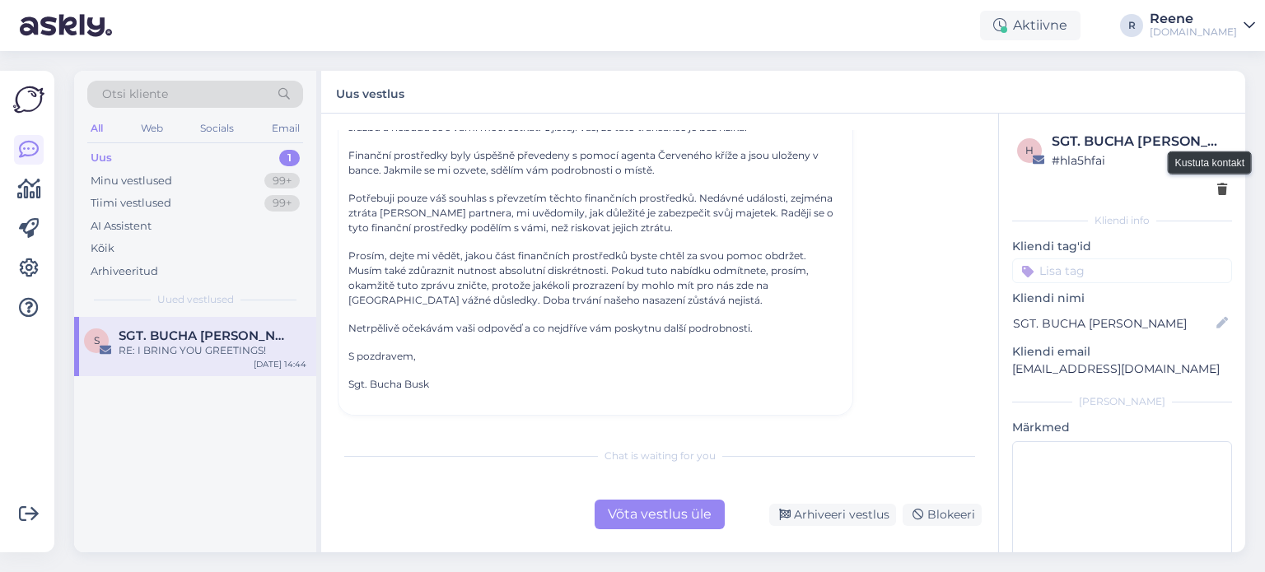
click at [1217, 196] on icon at bounding box center [1222, 190] width 10 height 12
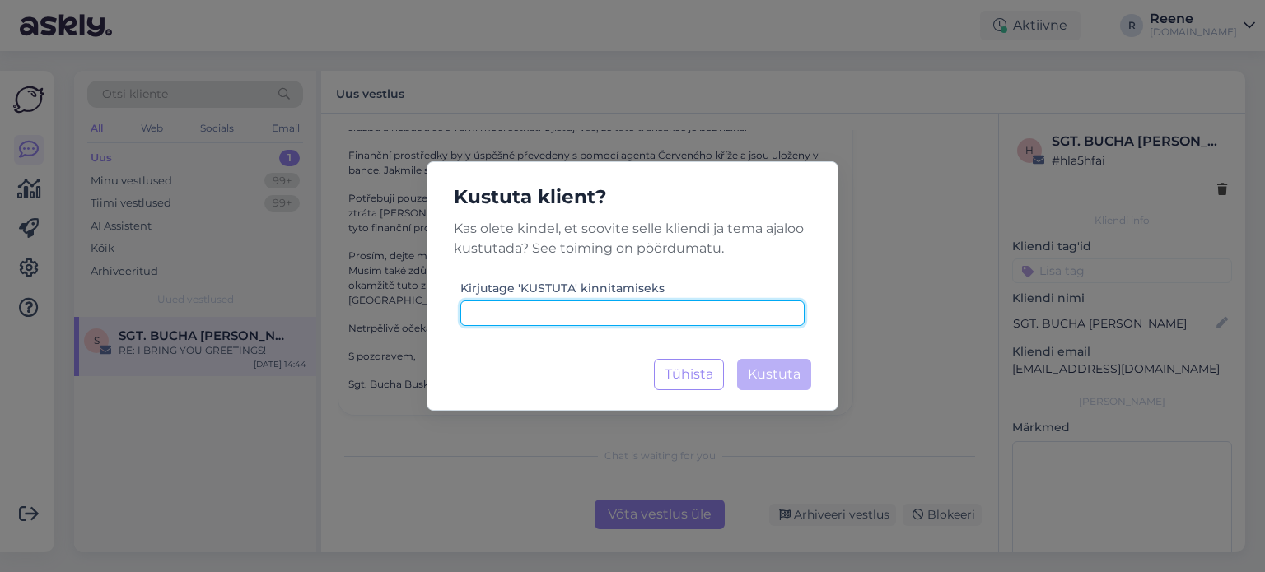
click at [675, 318] on input at bounding box center [632, 313] width 344 height 26
type input "kustuta"
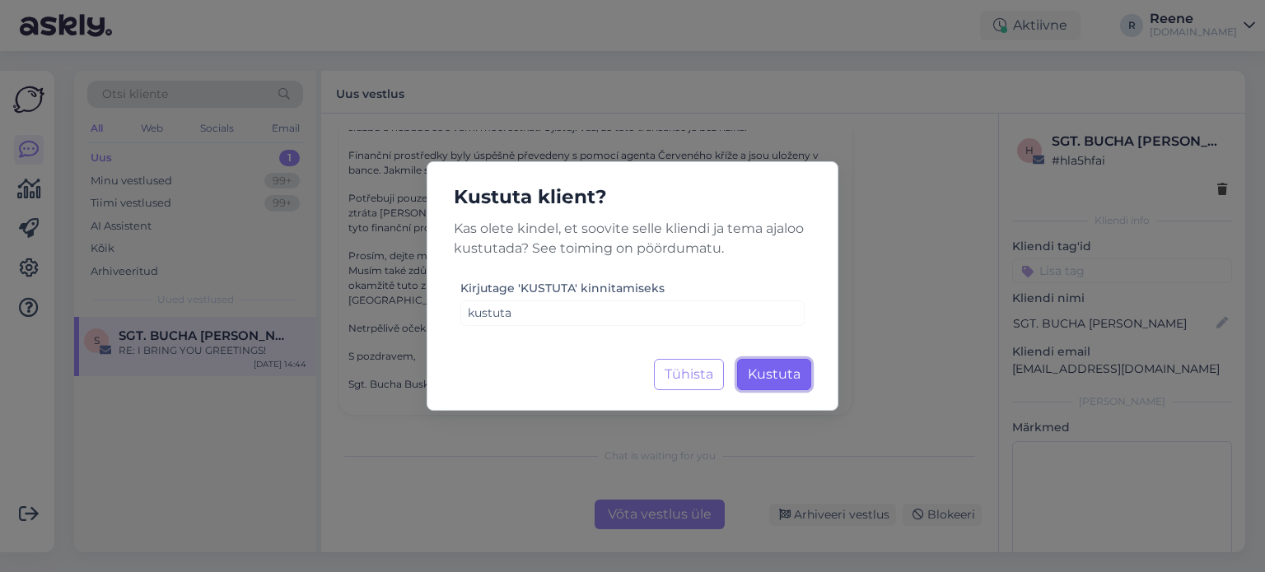
click at [790, 375] on span "Kustuta" at bounding box center [774, 374] width 53 height 16
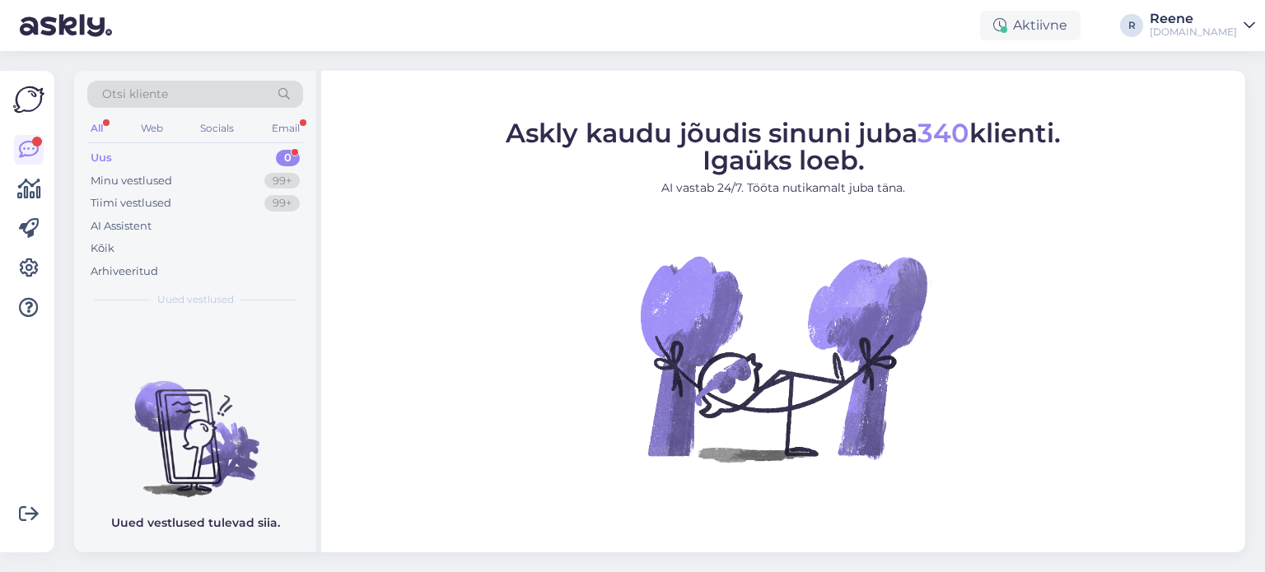
click at [291, 116] on div "Otsi kliente" at bounding box center [195, 99] width 216 height 37
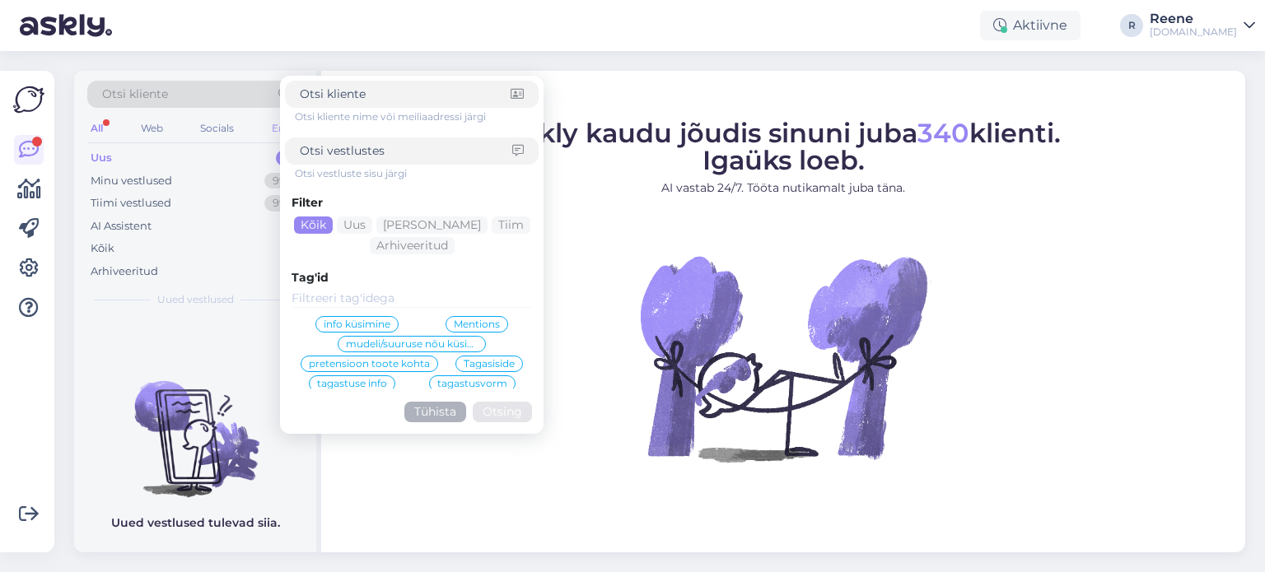
click at [268, 132] on div "Email" at bounding box center [285, 128] width 35 height 21
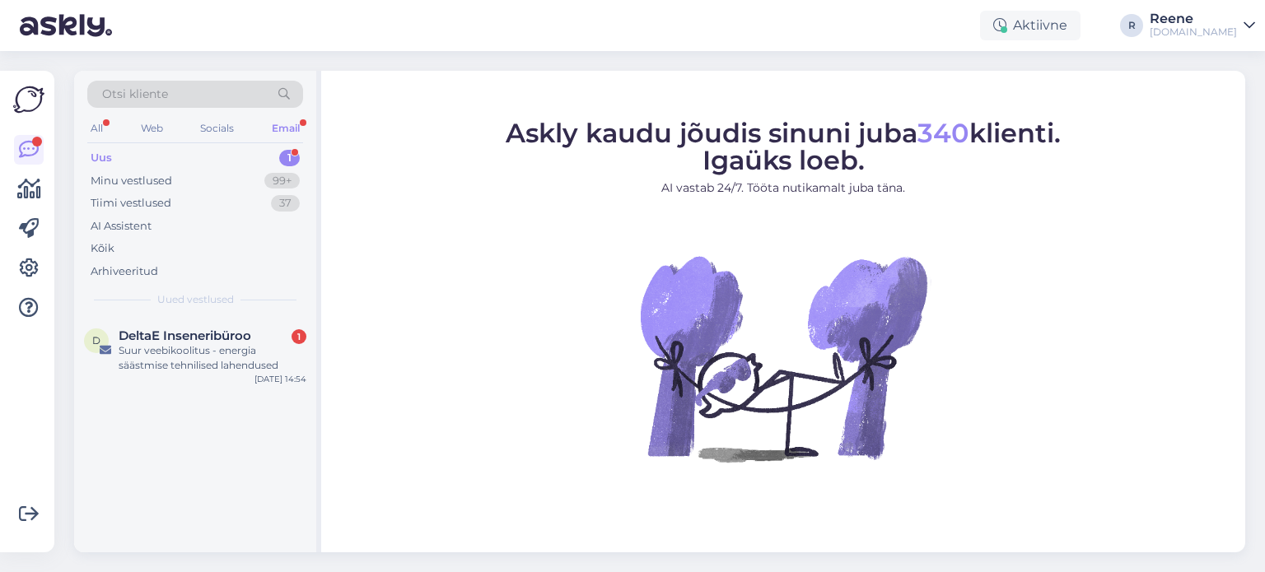
click at [272, 130] on div "Email" at bounding box center [285, 128] width 35 height 21
click at [185, 366] on div "Suur veebikoolitus - energia säästmise tehnilised lahendused" at bounding box center [213, 358] width 188 height 30
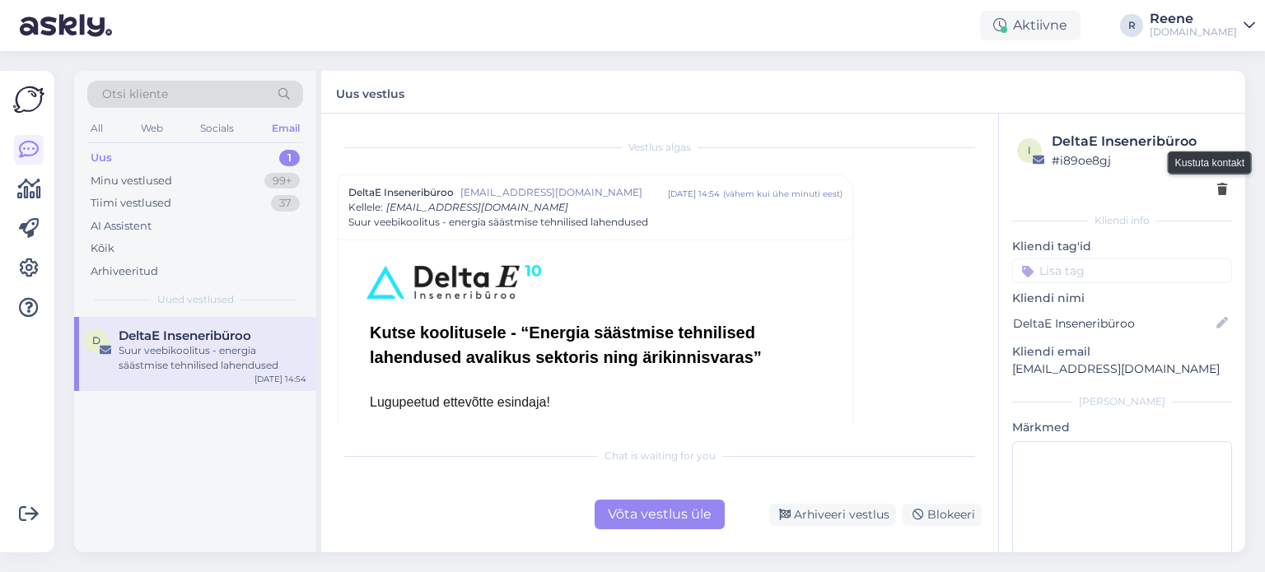
click at [1217, 187] on icon at bounding box center [1222, 190] width 10 height 12
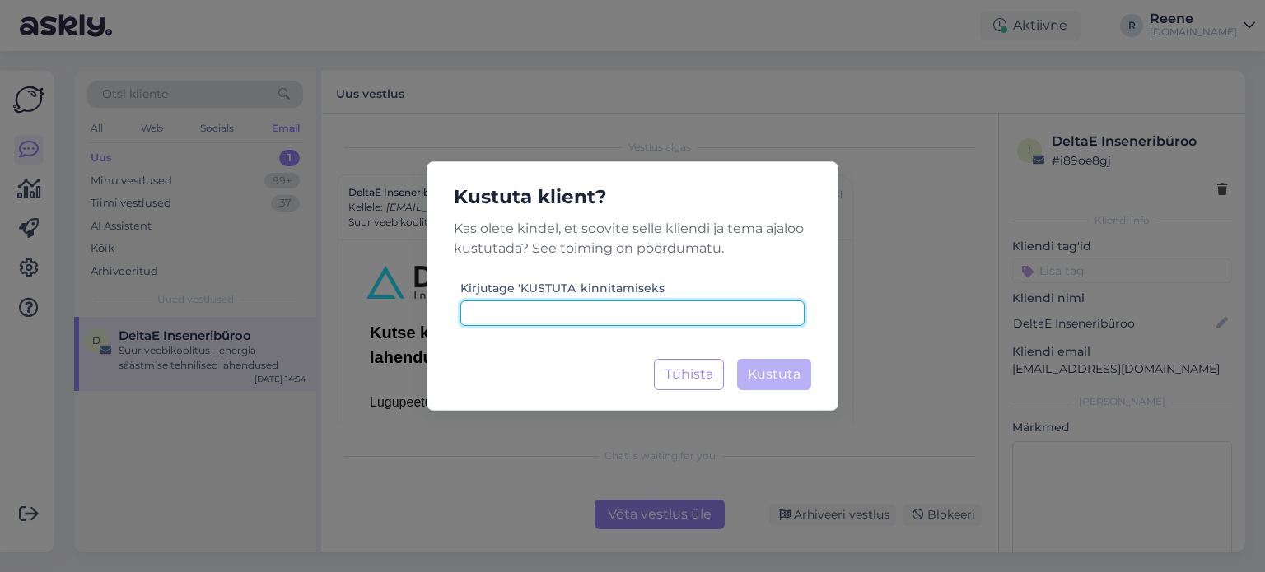
click at [618, 315] on input at bounding box center [632, 313] width 344 height 26
type input "kustuta"
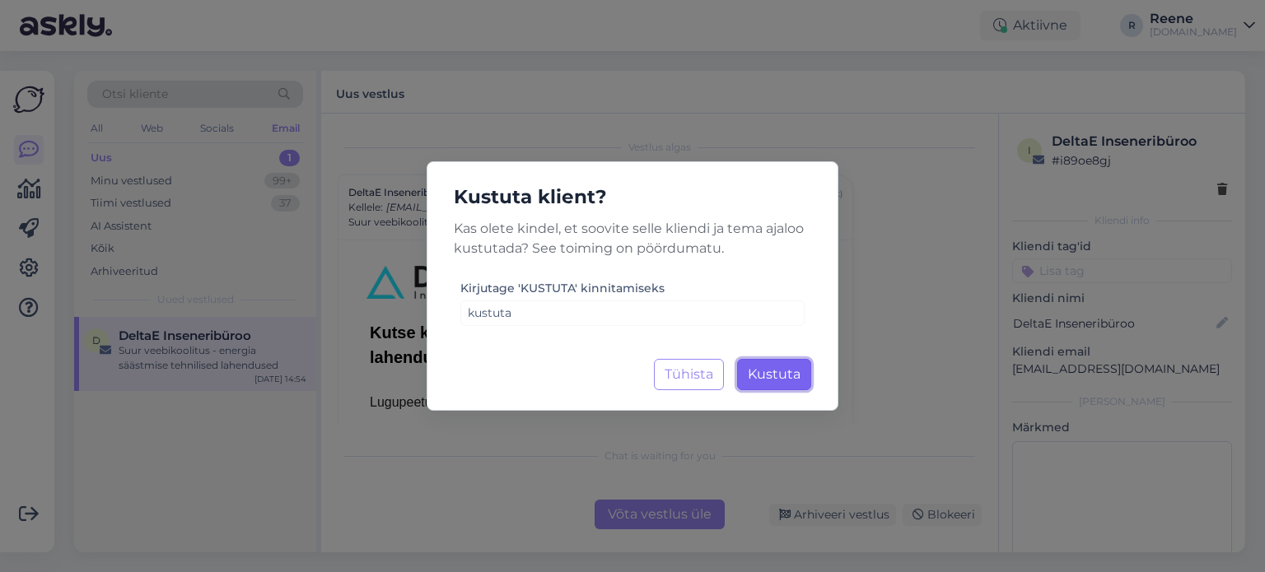
click at [779, 368] on button "Kustuta Laadimine..." at bounding box center [774, 374] width 74 height 31
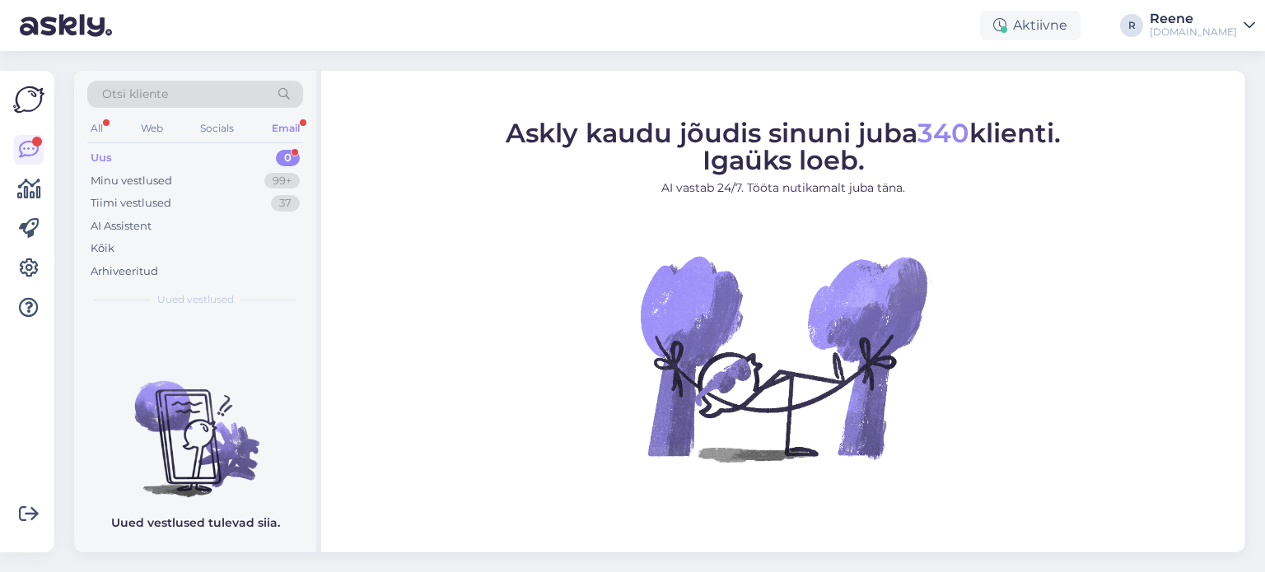
click at [295, 127] on div "Email" at bounding box center [285, 128] width 35 height 21
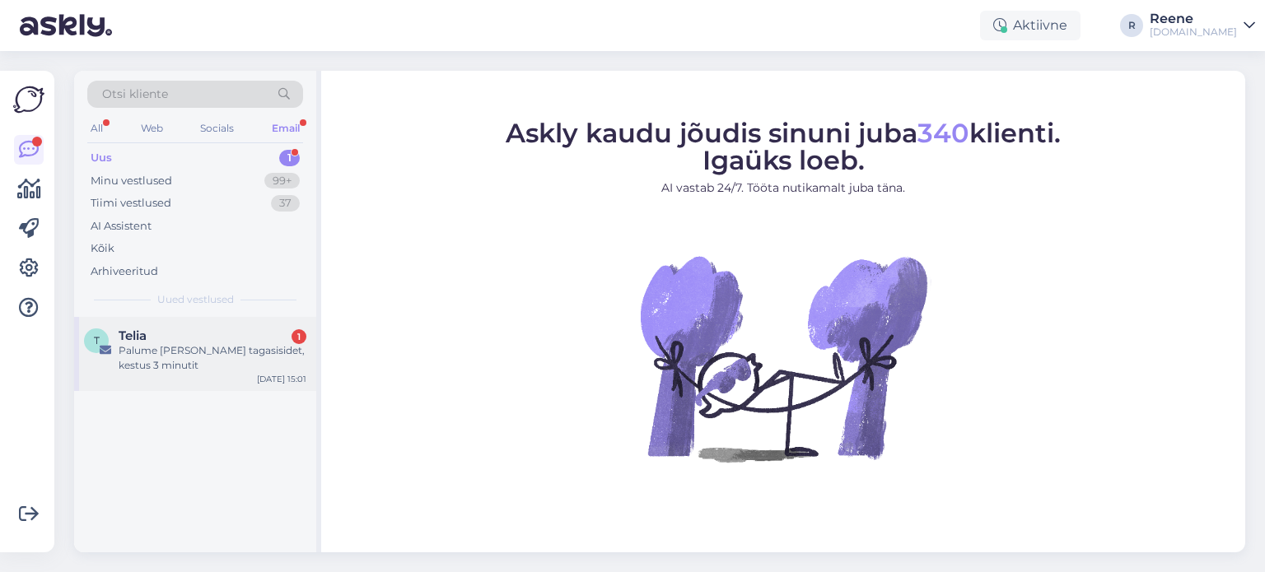
click at [174, 361] on div "Palume [PERSON_NAME] tagasisidet, kestus 3 minutit" at bounding box center [213, 358] width 188 height 30
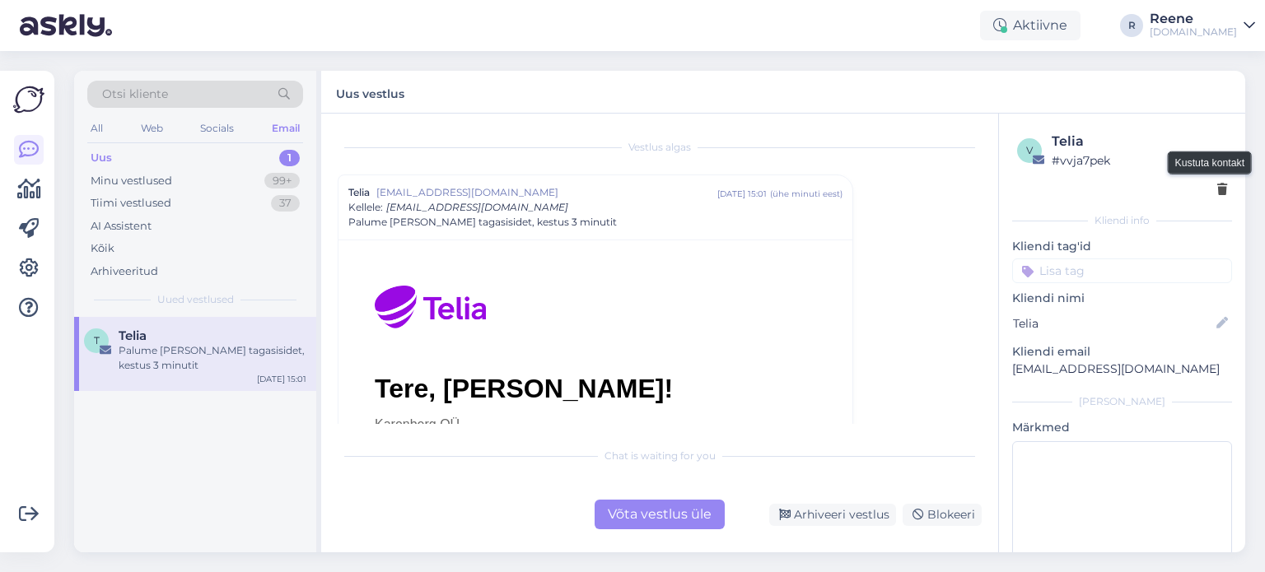
click at [1217, 187] on icon at bounding box center [1222, 190] width 10 height 12
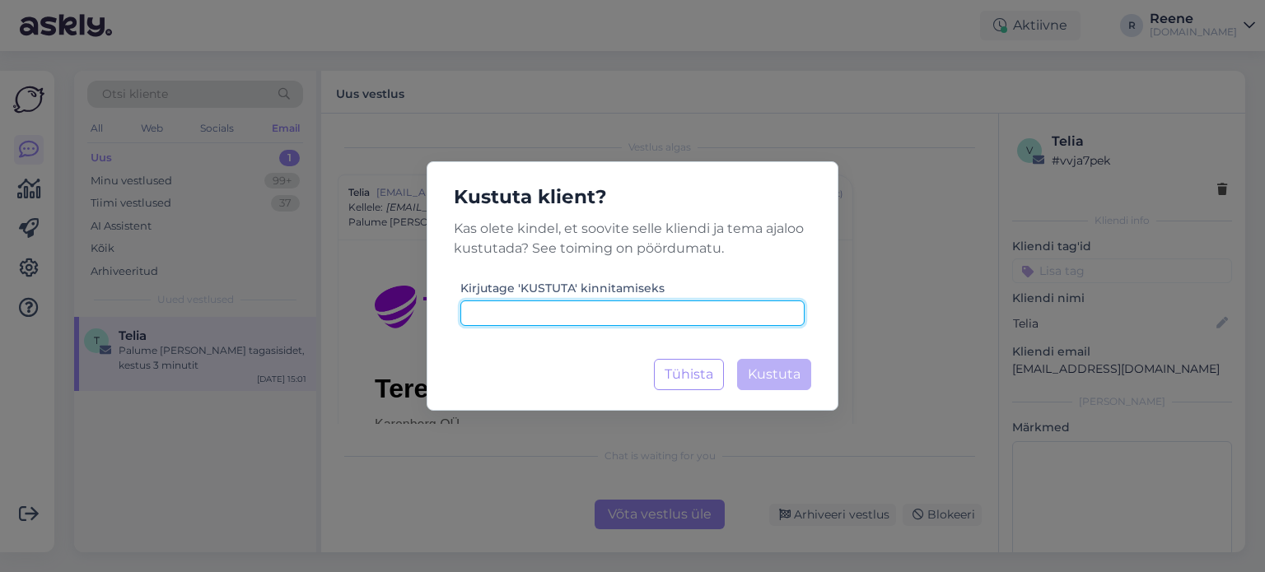
click at [678, 316] on input at bounding box center [632, 313] width 344 height 26
type input "kustuta"
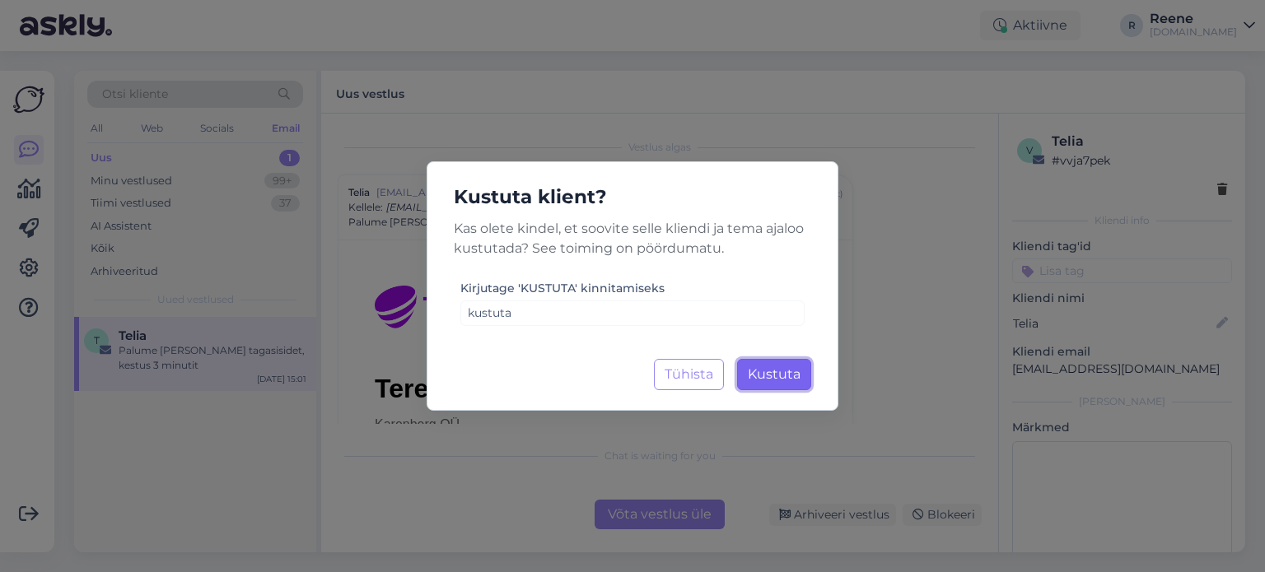
click at [786, 383] on button "Kustuta Laadimine..." at bounding box center [774, 374] width 74 height 31
